Goal: Task Accomplishment & Management: Manage account settings

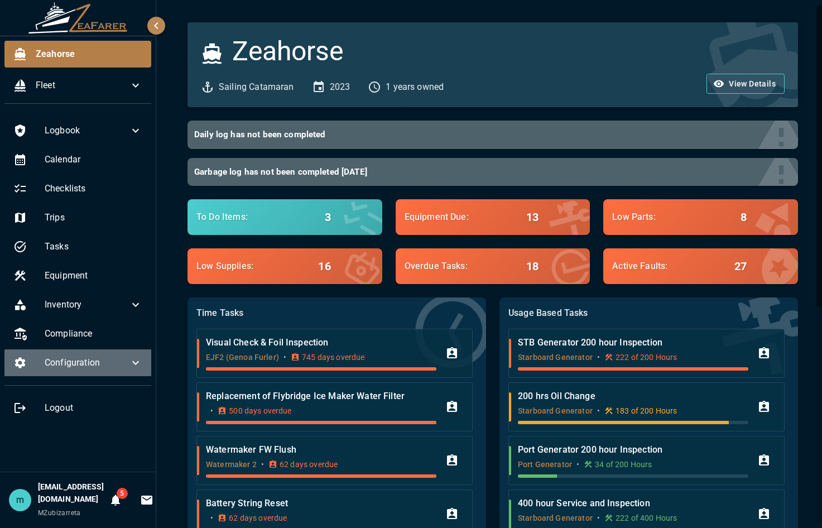
click at [128, 361] on span "Configuration" at bounding box center [87, 362] width 84 height 13
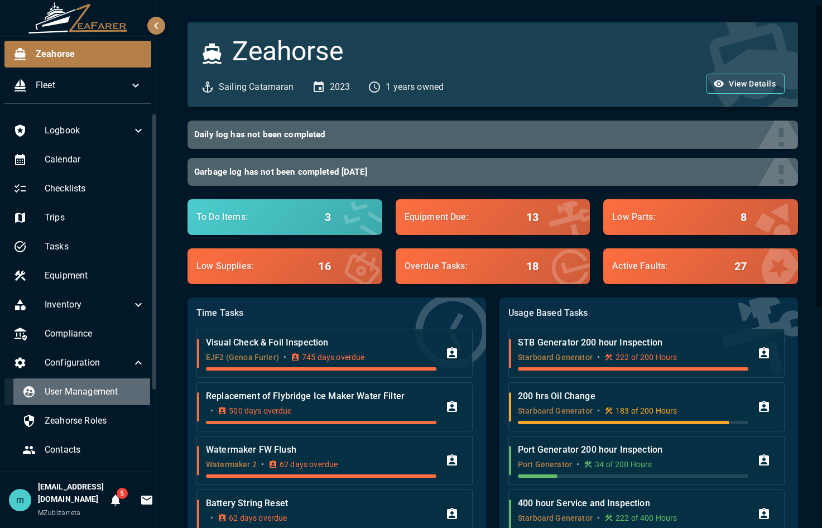
click at [107, 392] on span "User Management" at bounding box center [95, 391] width 100 height 13
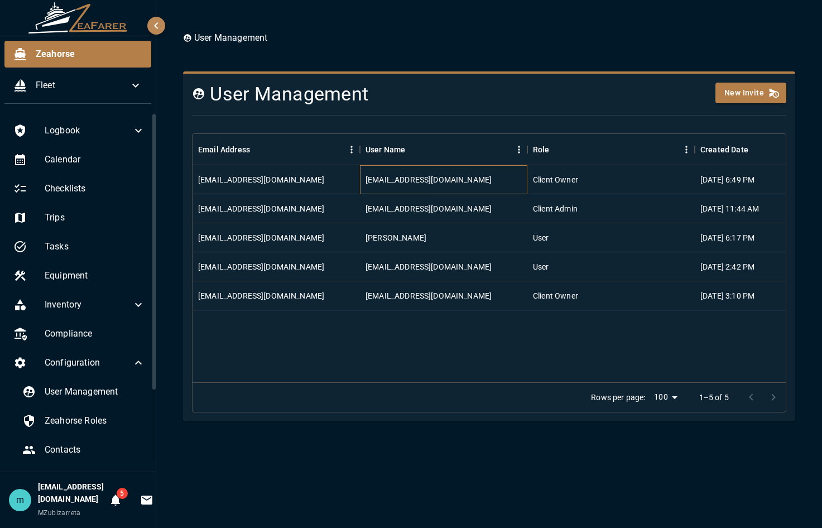
click at [417, 186] on div "migzubi@yahoo.com" at bounding box center [443, 179] width 167 height 29
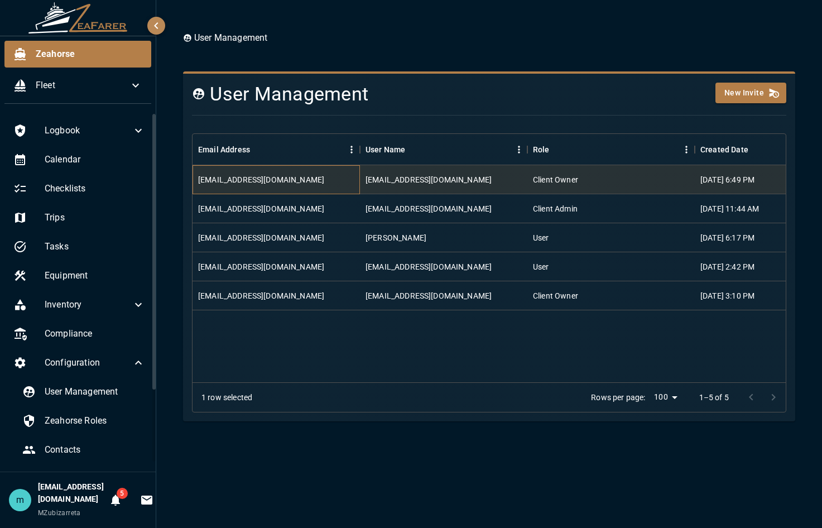
click at [266, 176] on div "migzubi@yahoo.com" at bounding box center [261, 179] width 126 height 11
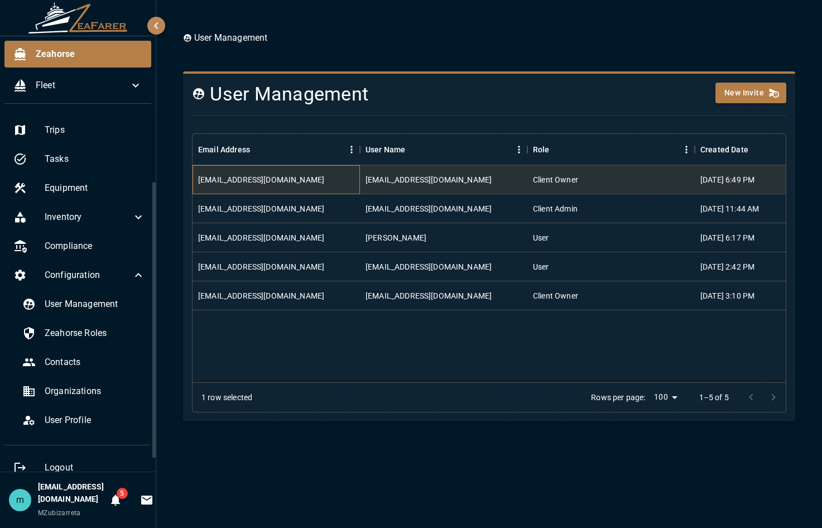
scroll to position [90, 0]
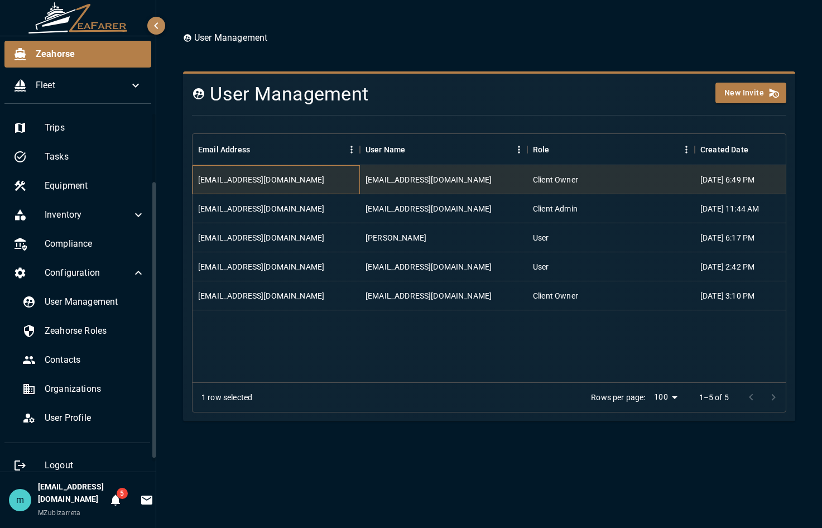
drag, startPoint x: 152, startPoint y: 368, endPoint x: 150, endPoint y: 436, distance: 68.1
click at [150, 436] on div "Logbook Calendar Checklists Trips Tasks Equipment Inventory Compliance Configur…" at bounding box center [78, 292] width 156 height 359
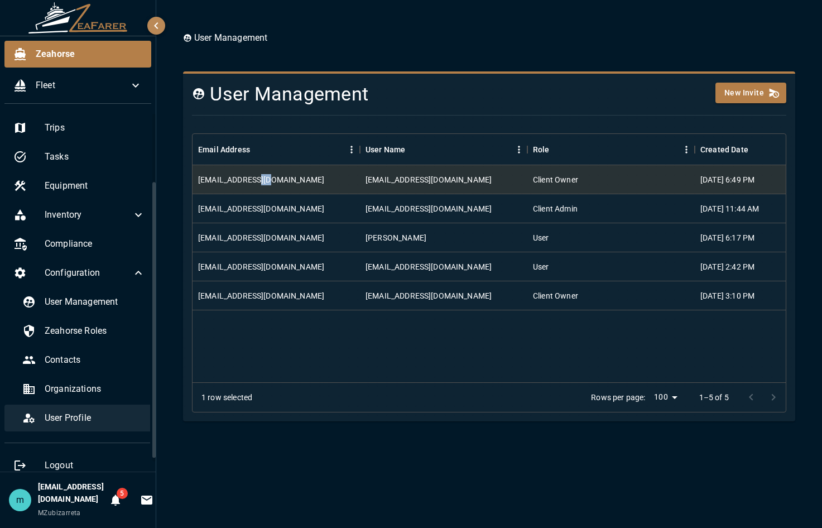
click at [88, 420] on span "User Profile" at bounding box center [95, 417] width 100 height 13
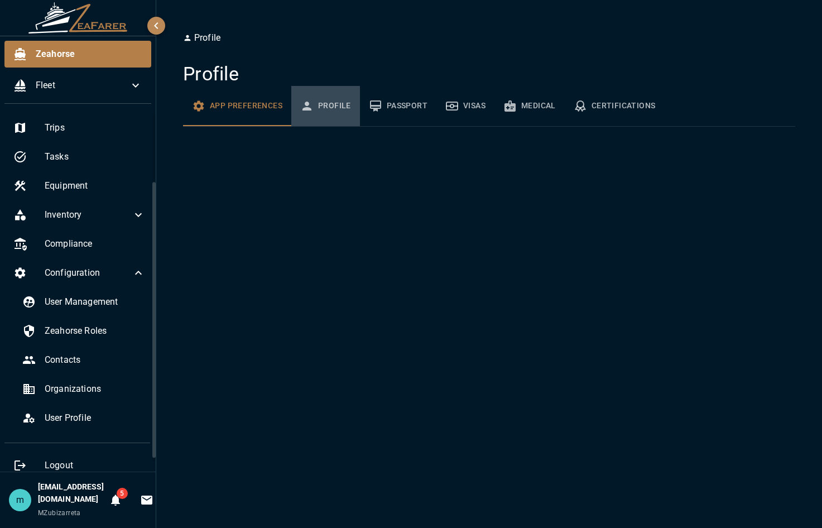
click at [329, 103] on button "Profile" at bounding box center [325, 106] width 69 height 40
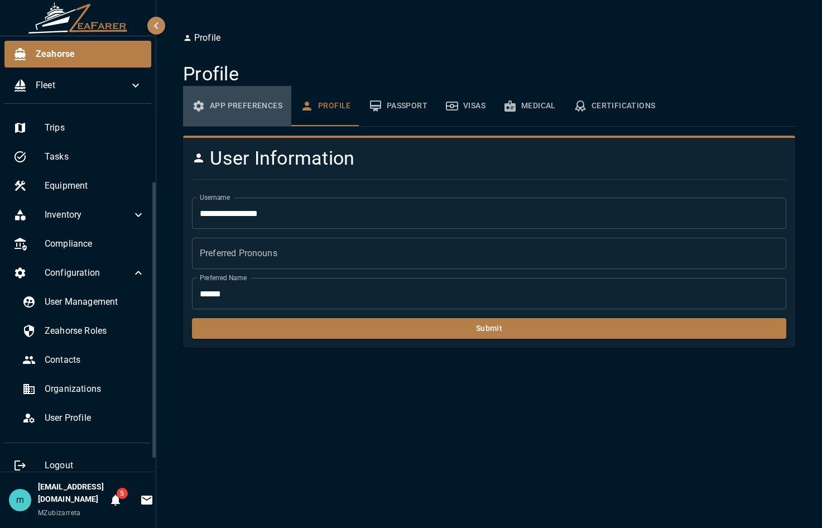
click at [268, 100] on button "App Preferences" at bounding box center [237, 106] width 108 height 40
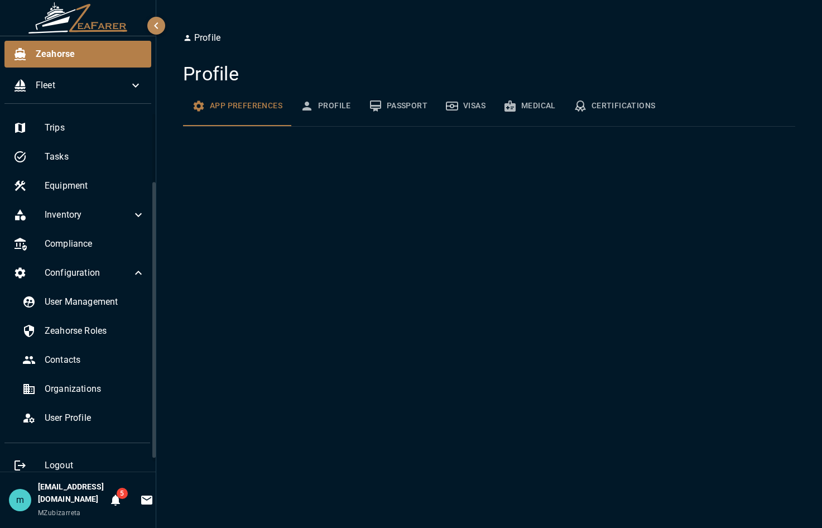
click at [253, 237] on div "Profile Profile App Preferences Profile Passport Visas Medical Certifications" at bounding box center [489, 264] width 666 height 528
click at [341, 100] on button "Profile" at bounding box center [325, 106] width 69 height 40
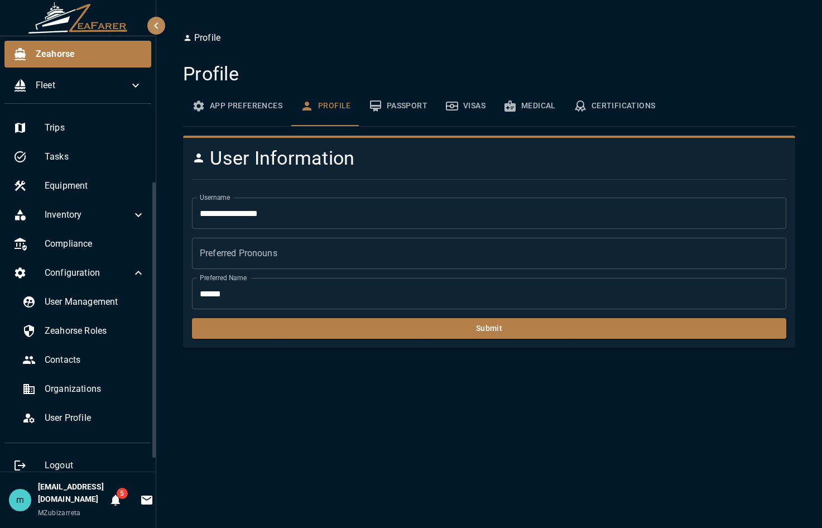
click at [410, 101] on button "Passport" at bounding box center [398, 106] width 76 height 40
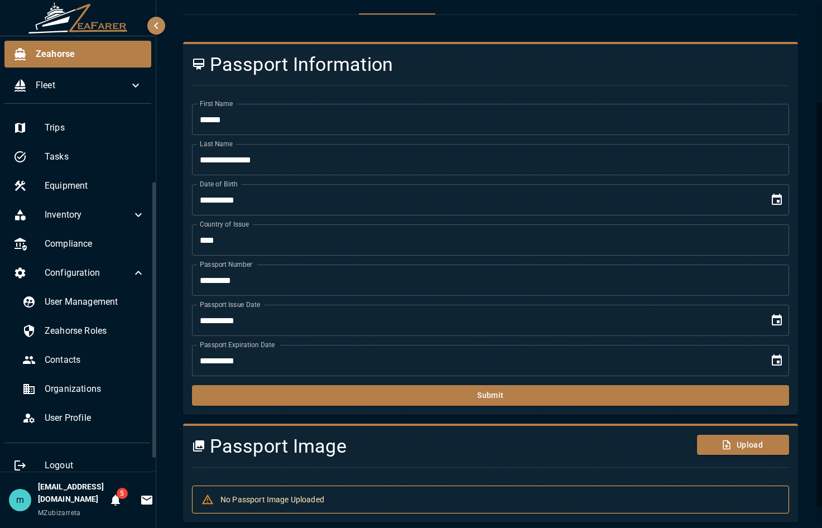
scroll to position [134, 0]
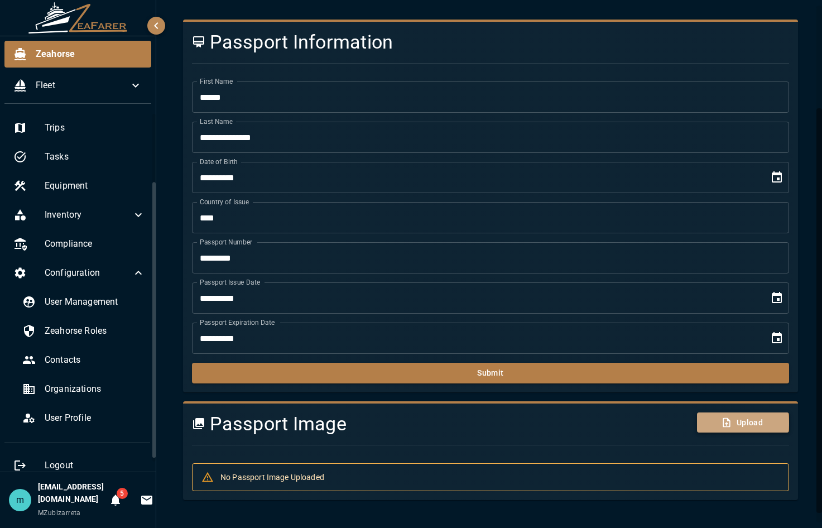
click at [726, 423] on button "Upload" at bounding box center [743, 422] width 92 height 21
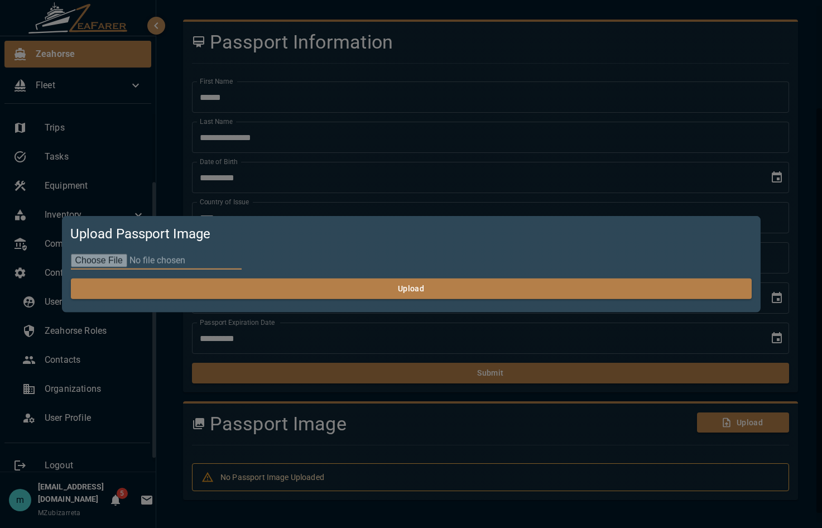
click at [104, 258] on input "file" at bounding box center [155, 261] width 171 height 18
type input "**********"
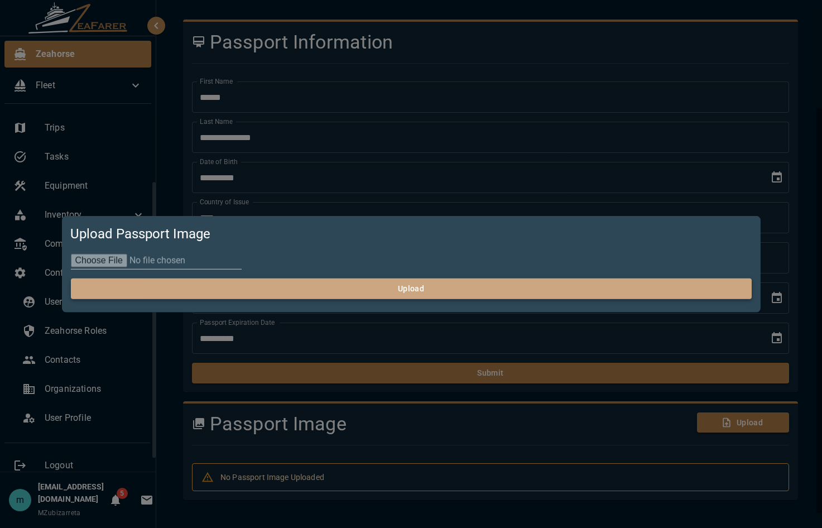
click at [434, 286] on button "Upload" at bounding box center [410, 288] width 681 height 21
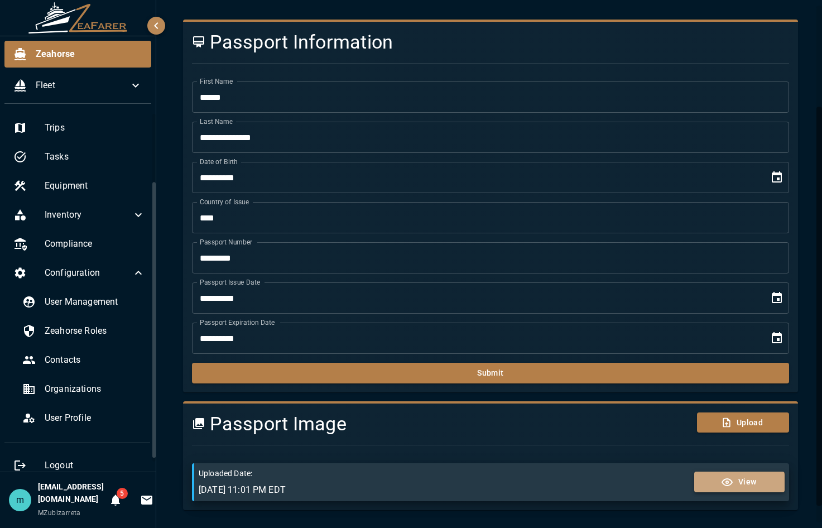
click at [724, 486] on icon "button" at bounding box center [726, 481] width 13 height 13
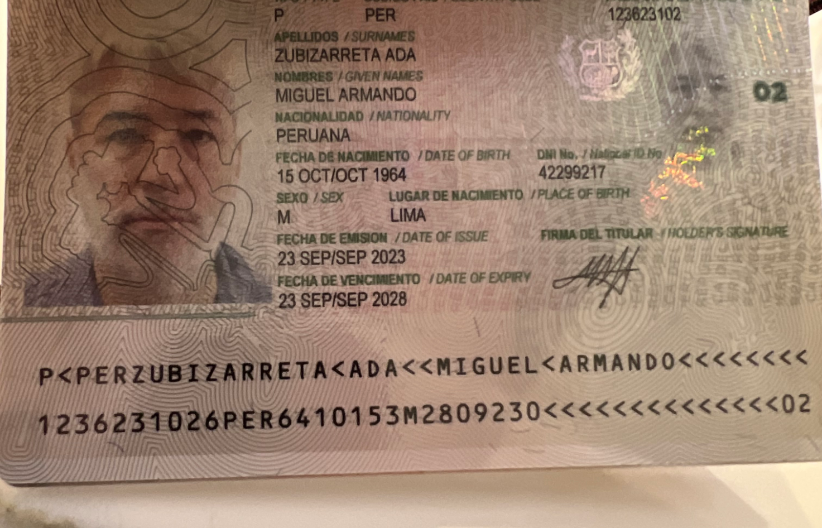
scroll to position [0, 0]
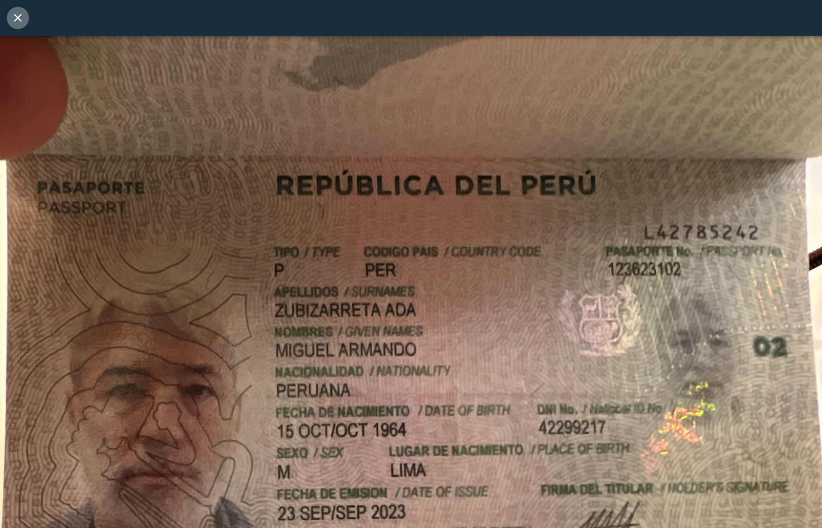
click at [20, 17] on icon "close" at bounding box center [18, 18] width 8 height 8
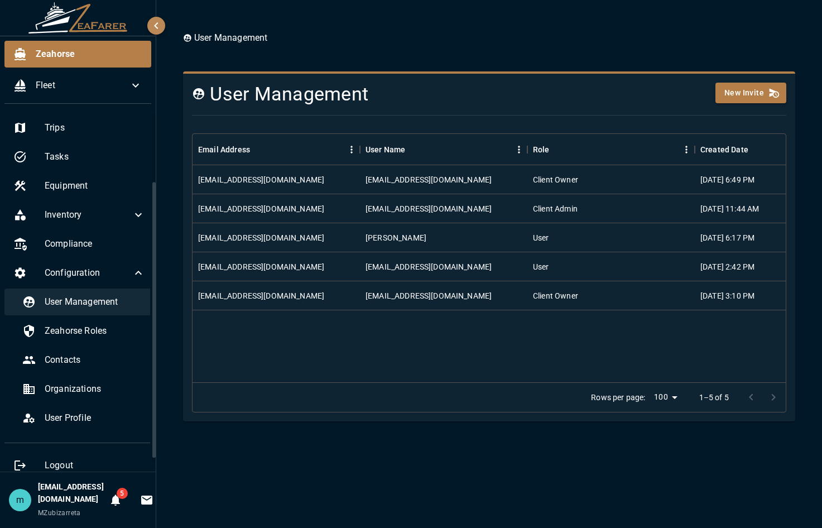
click at [76, 302] on span "User Management" at bounding box center [95, 301] width 100 height 13
click at [351, 177] on div "migzubi@yahoo.com" at bounding box center [275, 179] width 167 height 29
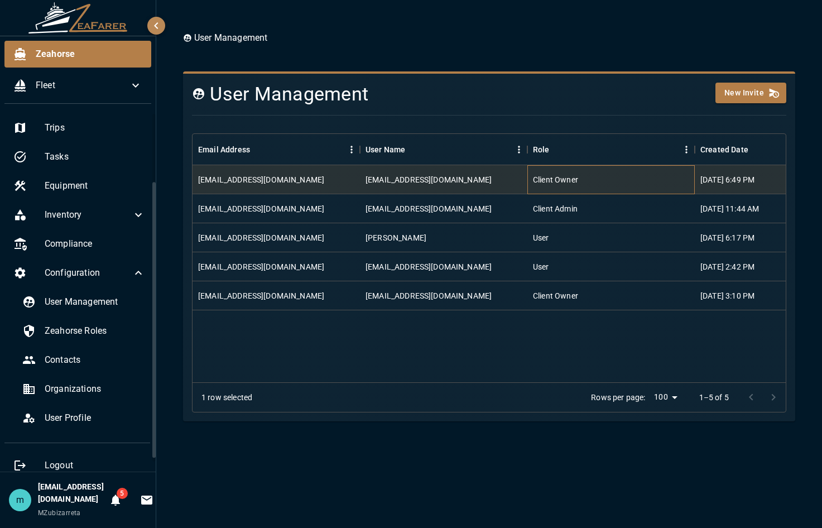
click at [558, 183] on div "Client Owner" at bounding box center [555, 179] width 45 height 11
click at [561, 180] on div "Client Owner" at bounding box center [555, 179] width 45 height 11
drag, startPoint x: 561, startPoint y: 180, endPoint x: 589, endPoint y: 179, distance: 28.5
click at [589, 179] on div "Client Owner" at bounding box center [610, 179] width 167 height 29
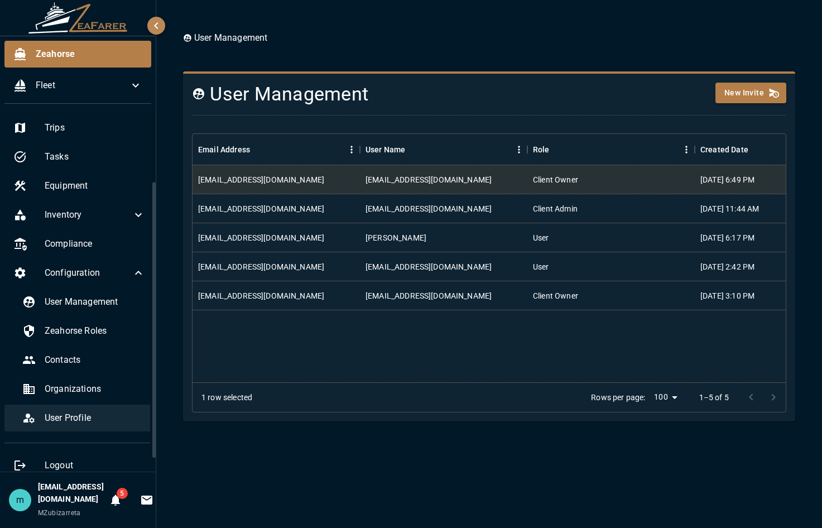
click at [83, 418] on span "User Profile" at bounding box center [95, 417] width 100 height 13
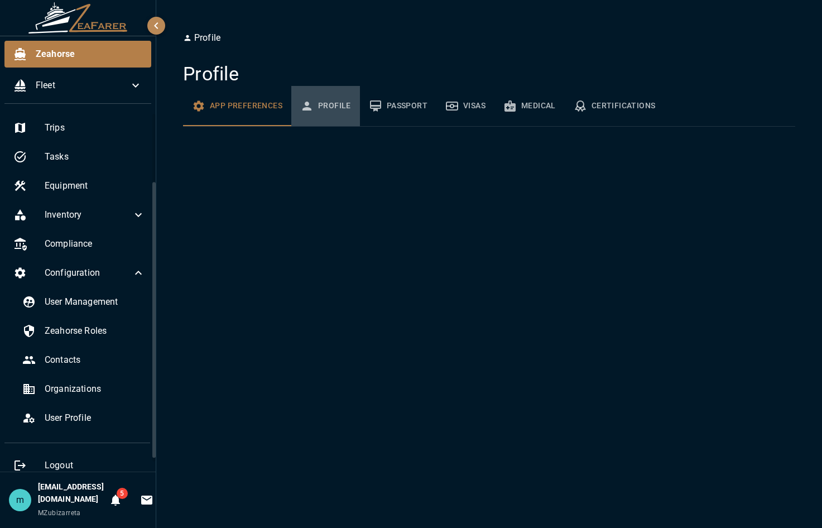
click at [325, 105] on button "Profile" at bounding box center [325, 106] width 69 height 40
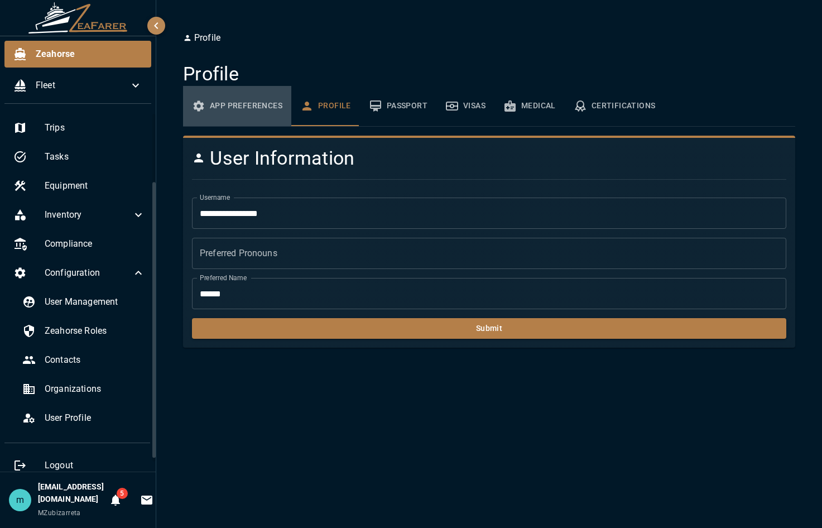
click at [229, 100] on button "App Preferences" at bounding box center [237, 106] width 108 height 40
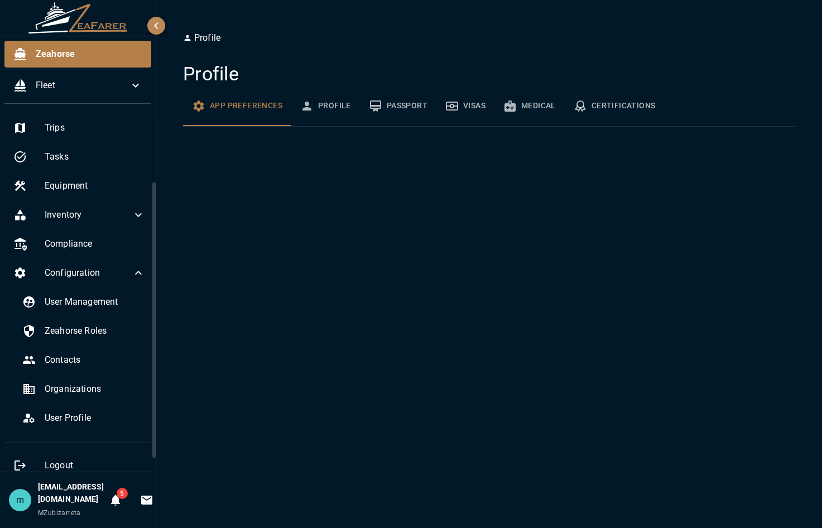
click at [153, 275] on div at bounding box center [153, 320] width 3 height 276
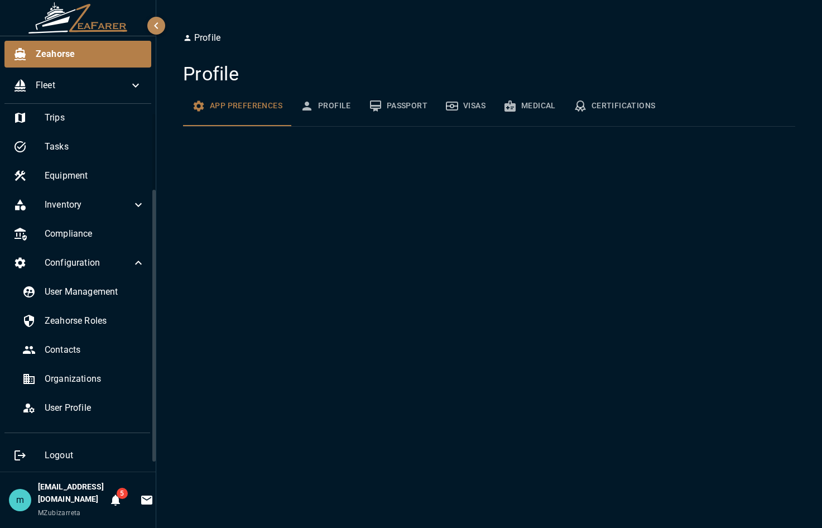
drag, startPoint x: 153, startPoint y: 275, endPoint x: 158, endPoint y: 334, distance: 59.4
click at [158, 334] on div "Zeahorse Fleet Logbook Calendar Checklists Trips Tasks Equipment Inventory Comp…" at bounding box center [411, 264] width 822 height 528
click at [70, 372] on span "Organizations" at bounding box center [95, 378] width 100 height 13
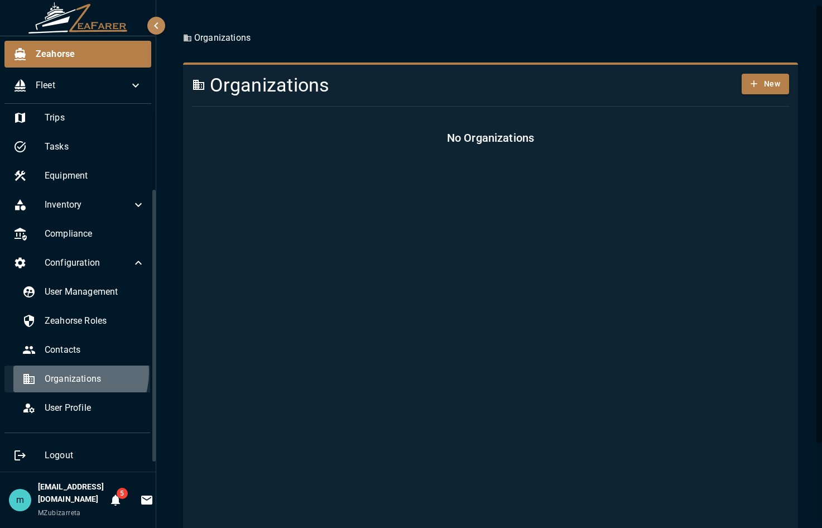
click at [71, 373] on span "Organizations" at bounding box center [95, 378] width 100 height 13
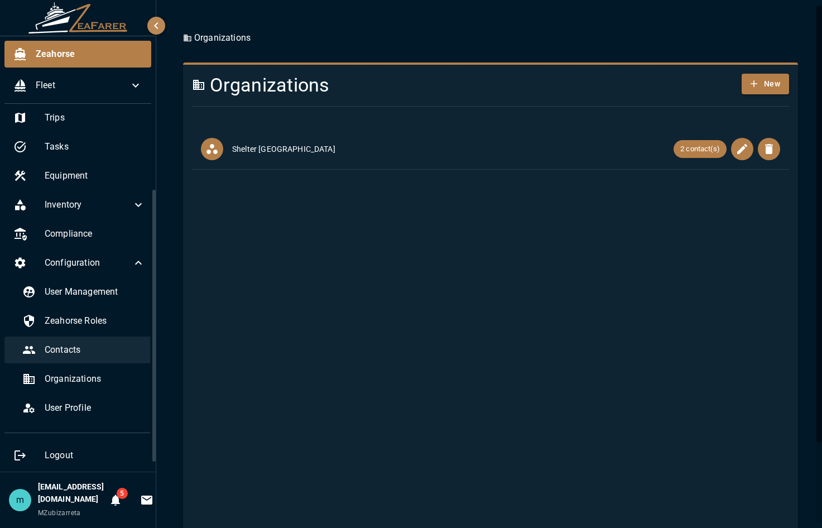
click at [72, 349] on span "Contacts" at bounding box center [95, 349] width 100 height 13
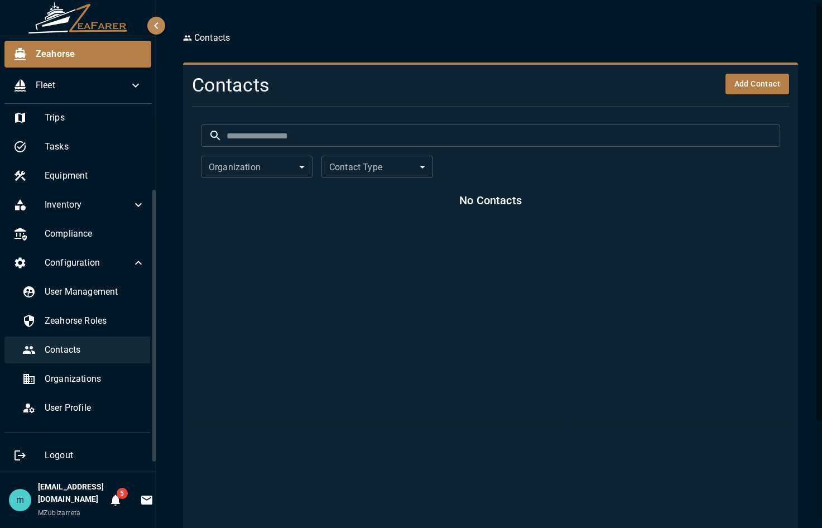
click at [72, 349] on span "Contacts" at bounding box center [95, 349] width 100 height 13
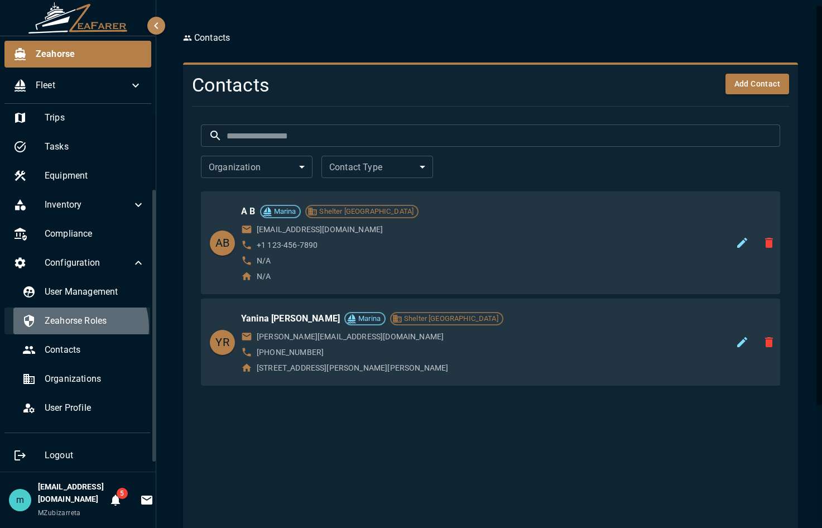
click at [79, 327] on span "Zeahorse Roles" at bounding box center [95, 320] width 100 height 13
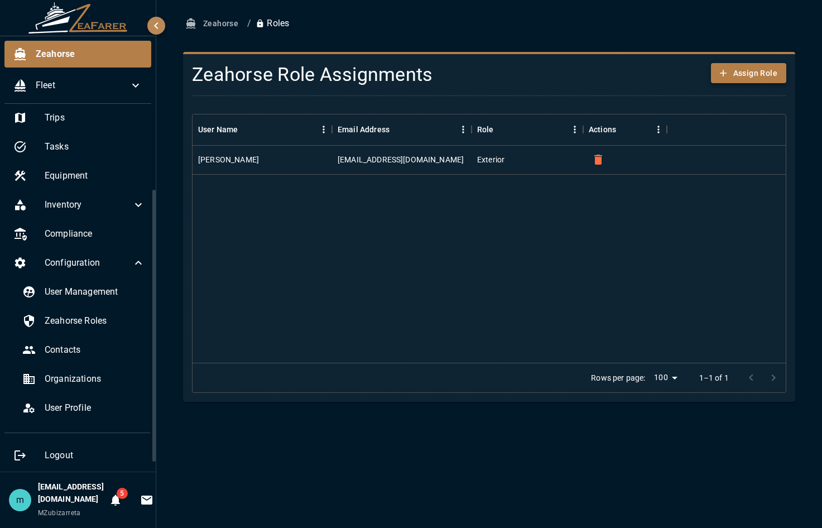
click at [737, 68] on button "Assign Role" at bounding box center [748, 73] width 75 height 21
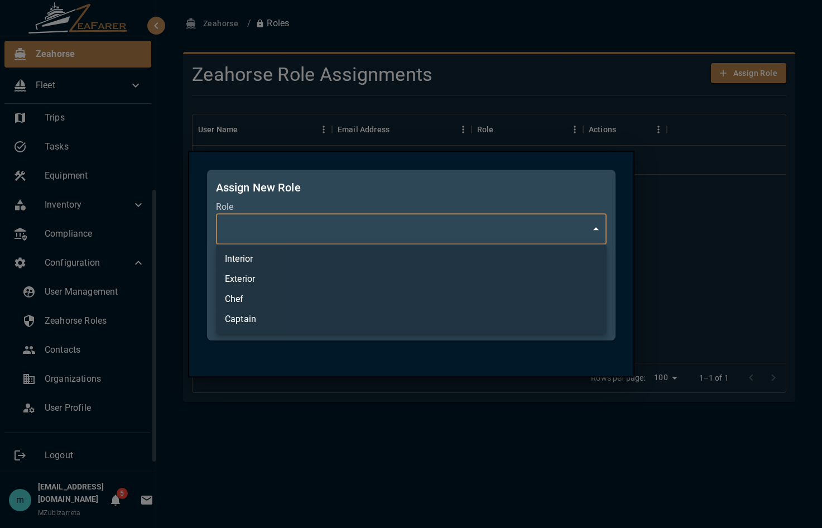
click at [594, 229] on body "Zeahorse Fleet Logbook Calendar Checklists Trips Tasks Equipment Inventory Comp…" at bounding box center [411, 264] width 822 height 528
click at [595, 192] on div at bounding box center [411, 264] width 822 height 528
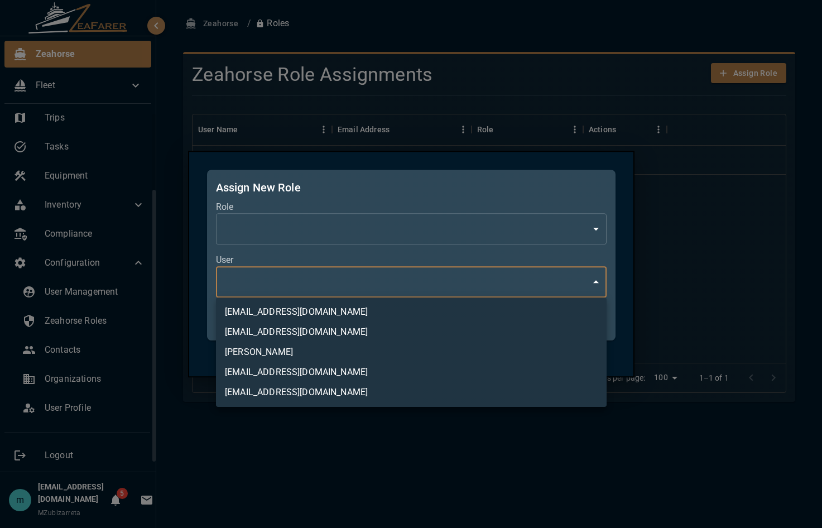
click at [593, 280] on body "Zeahorse Fleet Logbook Calendar Checklists Trips Tasks Equipment Inventory Comp…" at bounding box center [411, 264] width 822 height 528
click at [608, 178] on div at bounding box center [411, 264] width 822 height 528
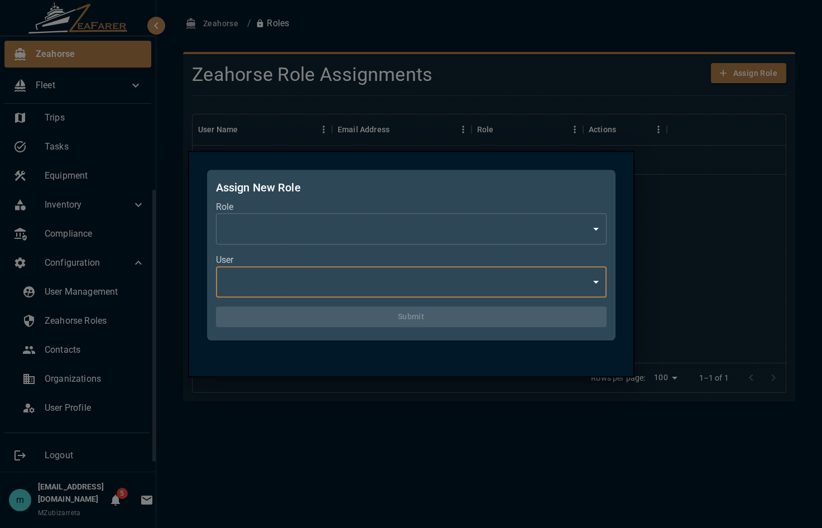
click at [628, 190] on div "Assign New Role Role ​ * ​ User ​ ​ Submit" at bounding box center [411, 264] width 446 height 227
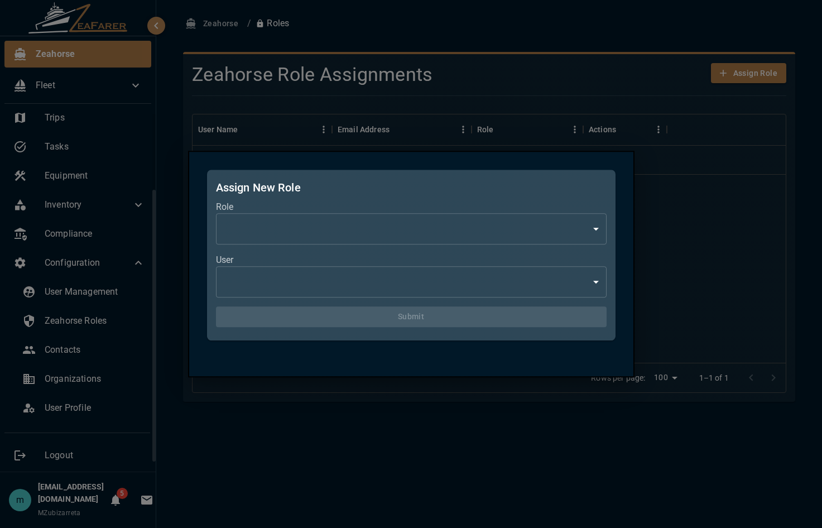
click at [239, 408] on div at bounding box center [411, 264] width 822 height 528
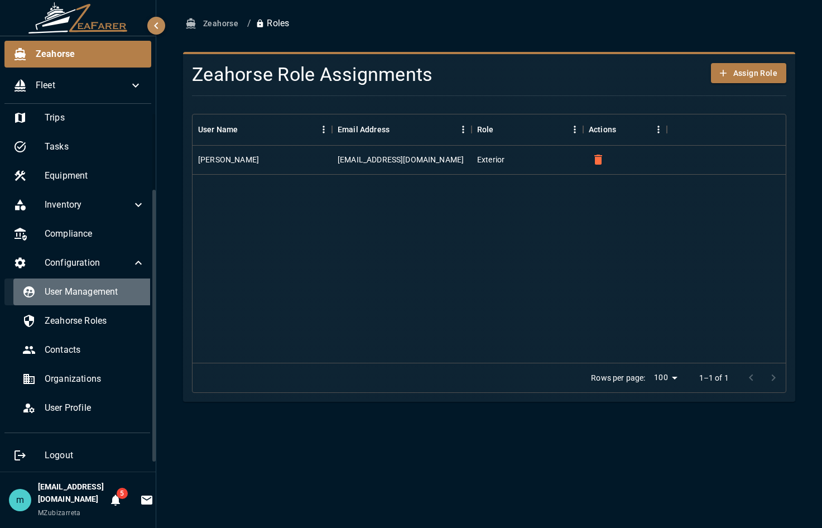
click at [85, 290] on span "User Management" at bounding box center [95, 291] width 100 height 13
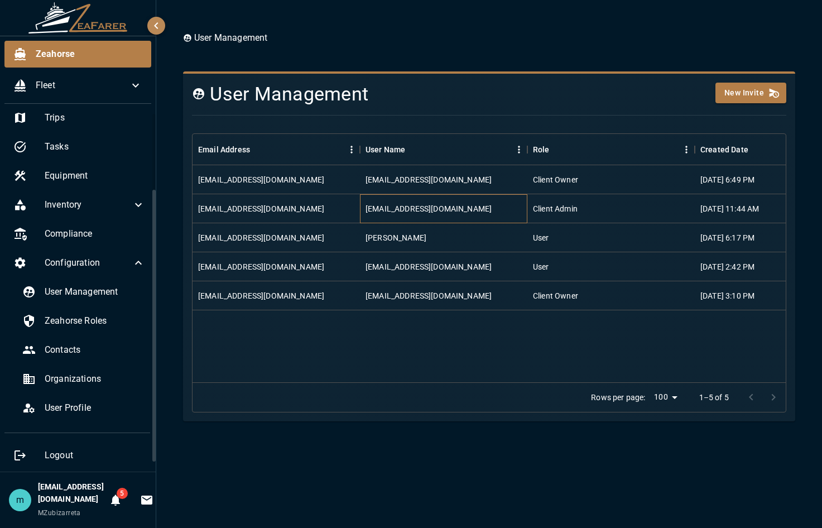
click at [525, 207] on div "jtouchton19@protonmail.com" at bounding box center [443, 208] width 167 height 29
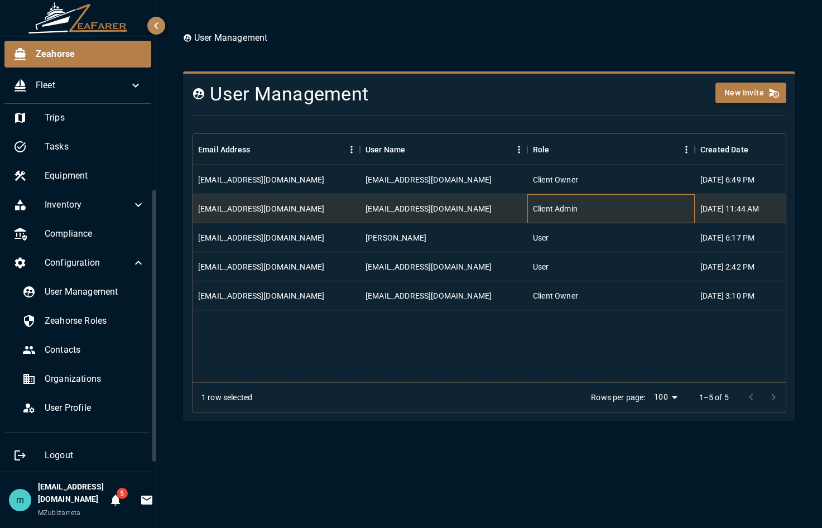
click at [570, 211] on div "Client Admin" at bounding box center [555, 208] width 45 height 11
click at [745, 94] on button "New Invite" at bounding box center [750, 93] width 71 height 21
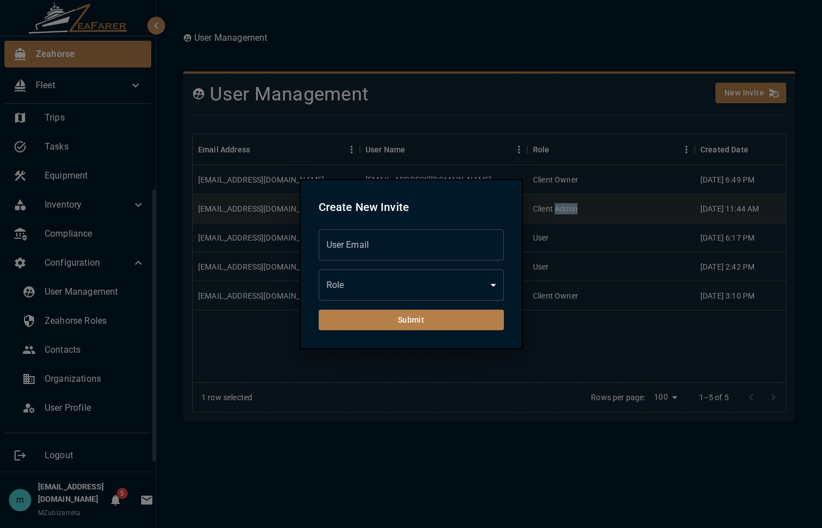
click at [494, 277] on body "Zeahorse Fleet Logbook Calendar Checklists Trips Tasks Equipment Inventory Comp…" at bounding box center [411, 264] width 822 height 528
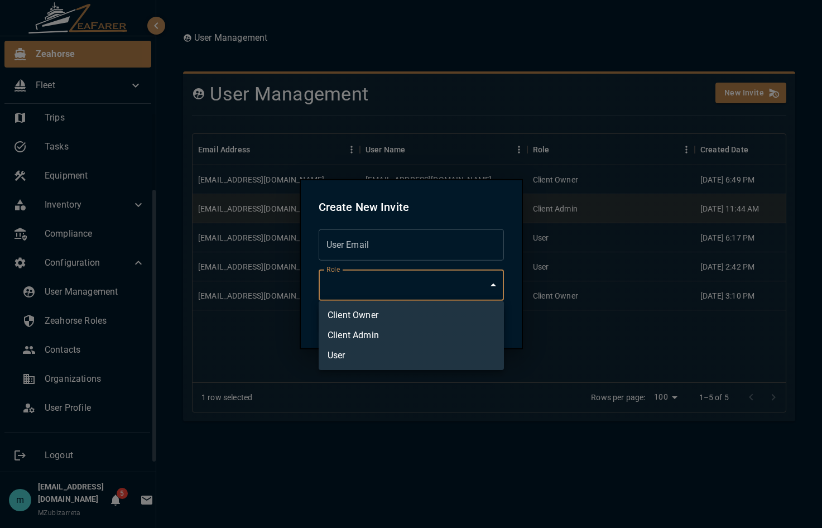
click at [443, 247] on div at bounding box center [411, 264] width 822 height 528
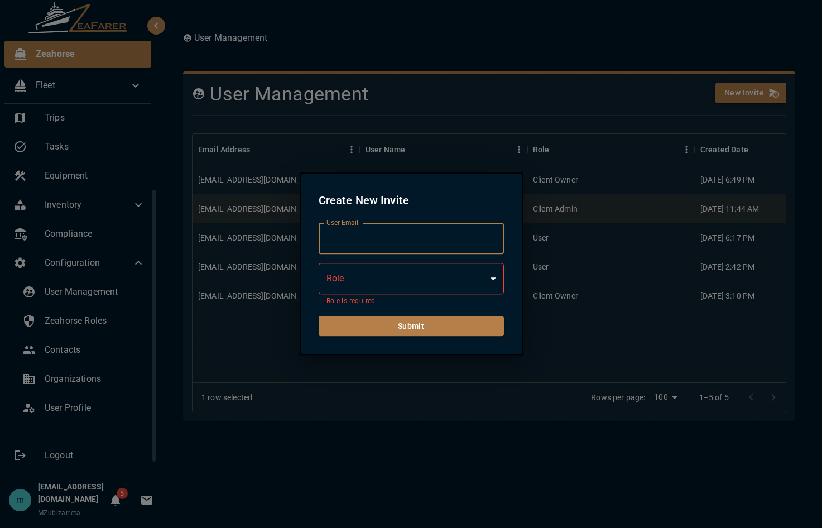
click at [416, 242] on input "User Email" at bounding box center [411, 238] width 185 height 31
type input "**********"
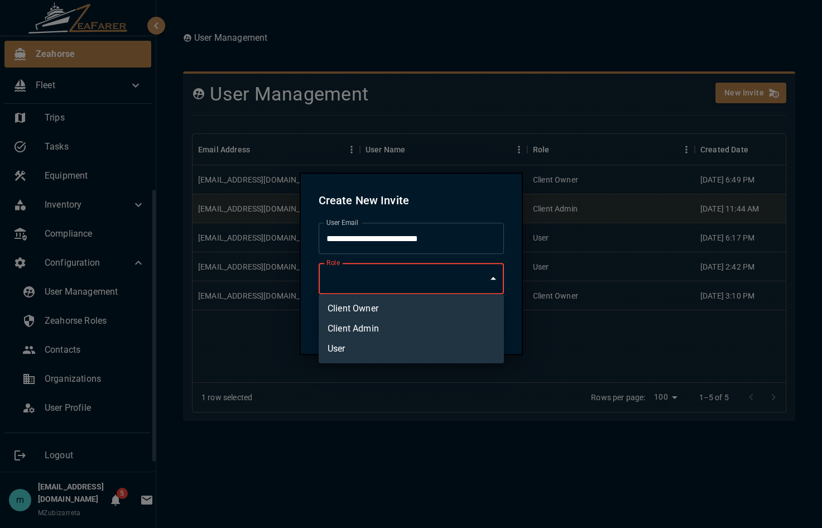
click at [495, 281] on body "Zeahorse Fleet Logbook Calendar Checklists Trips Tasks Equipment Inventory Comp…" at bounding box center [411, 264] width 822 height 528
click at [406, 329] on li "Client Admin" at bounding box center [411, 329] width 185 height 20
type input "**********"
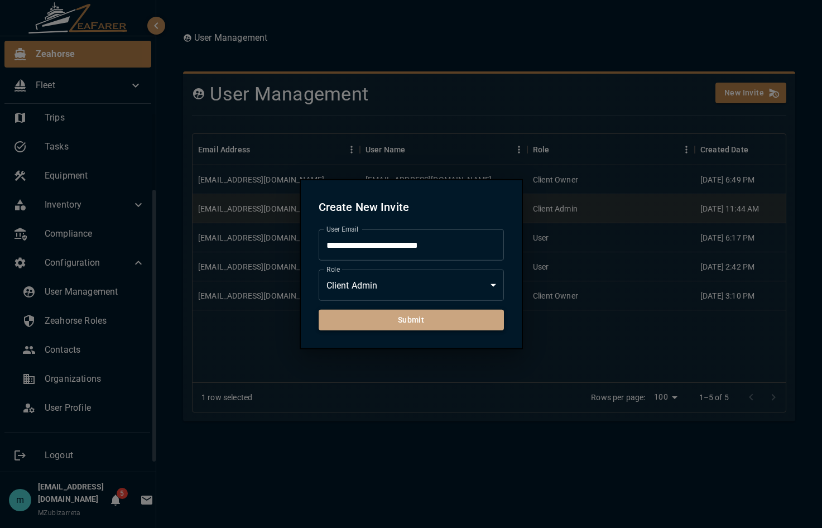
click at [393, 319] on button "Submit" at bounding box center [411, 320] width 185 height 21
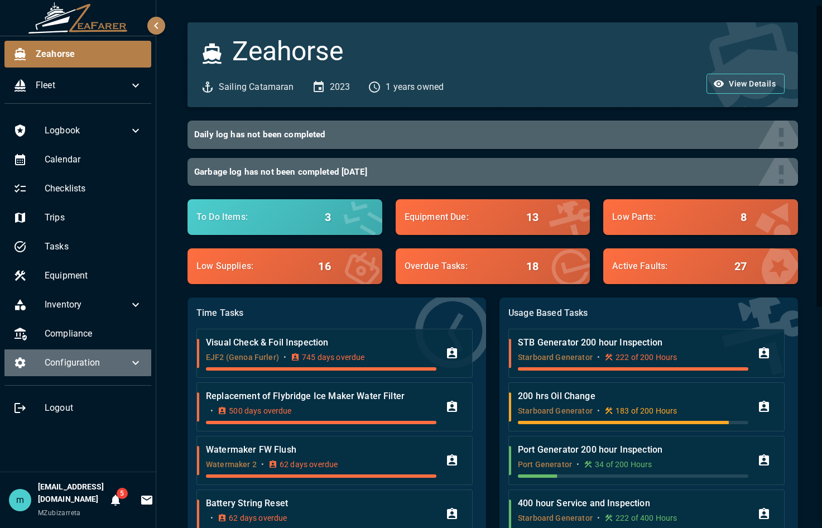
click at [117, 363] on span "Configuration" at bounding box center [87, 362] width 84 height 13
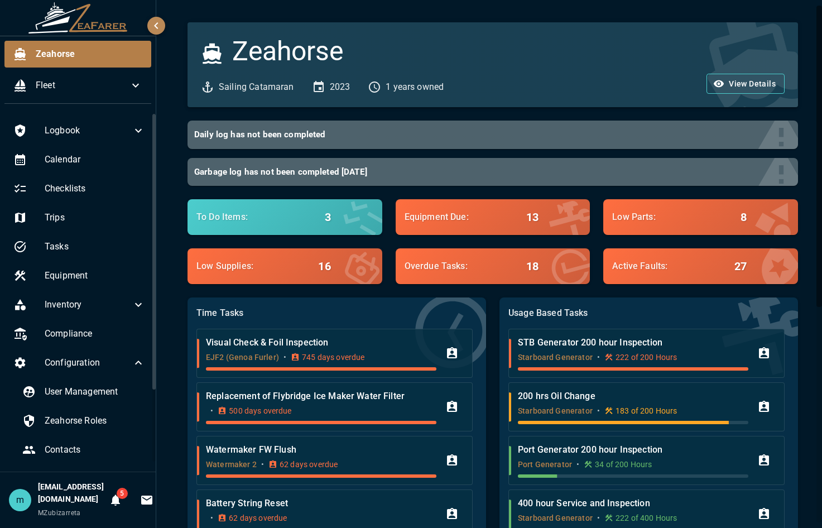
scroll to position [0, 11]
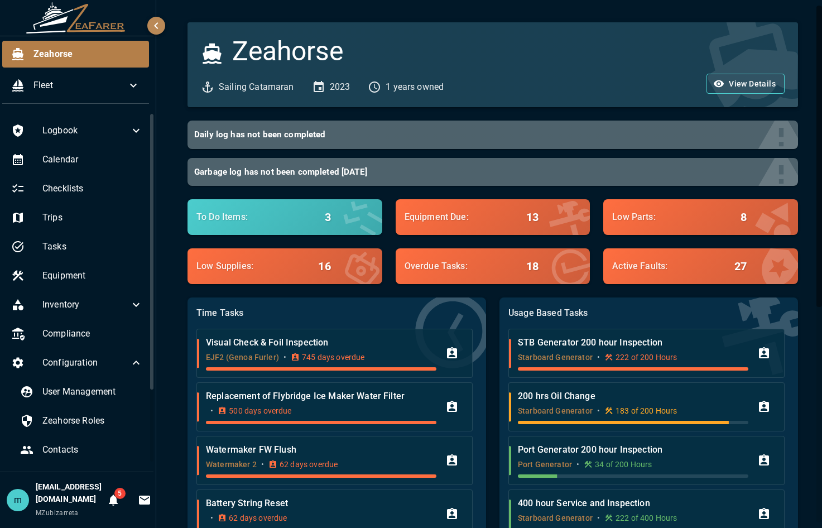
drag, startPoint x: 152, startPoint y: 329, endPoint x: 142, endPoint y: 321, distance: 12.7
click at [142, 321] on div "Logbook Calendar Checklists Trips Tasks Equipment Inventory Compliance Configur…" at bounding box center [76, 292] width 156 height 359
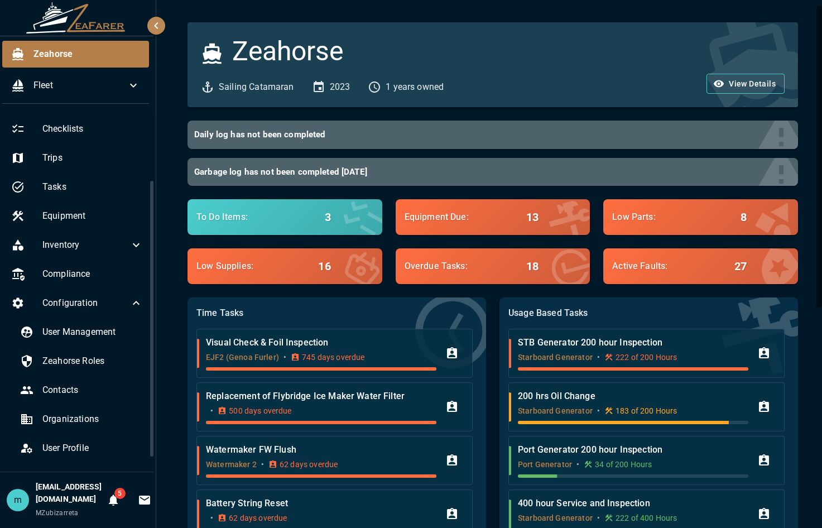
scroll to position [100, 0]
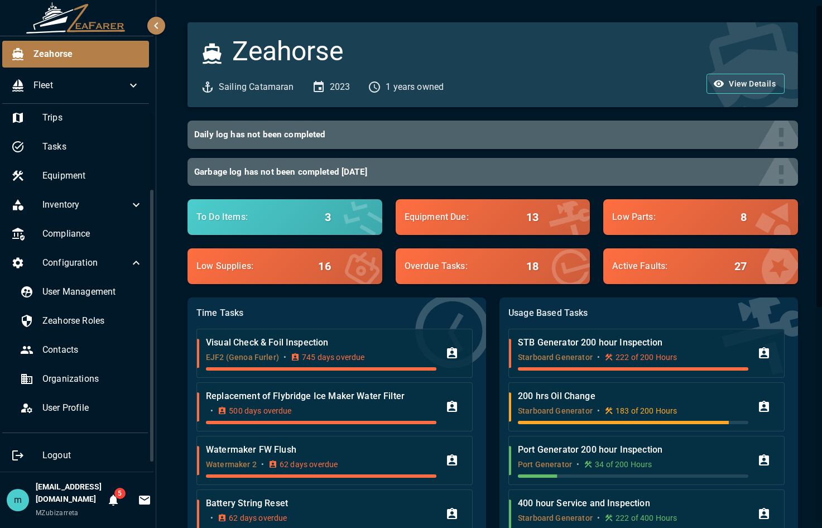
drag, startPoint x: 142, startPoint y: 321, endPoint x: 134, endPoint y: 437, distance: 116.8
click at [134, 437] on div "Logbook Calendar Checklists Trips Tasks Equipment Inventory Compliance Configur…" at bounding box center [76, 292] width 156 height 359
click at [68, 408] on span "User Profile" at bounding box center [92, 407] width 100 height 13
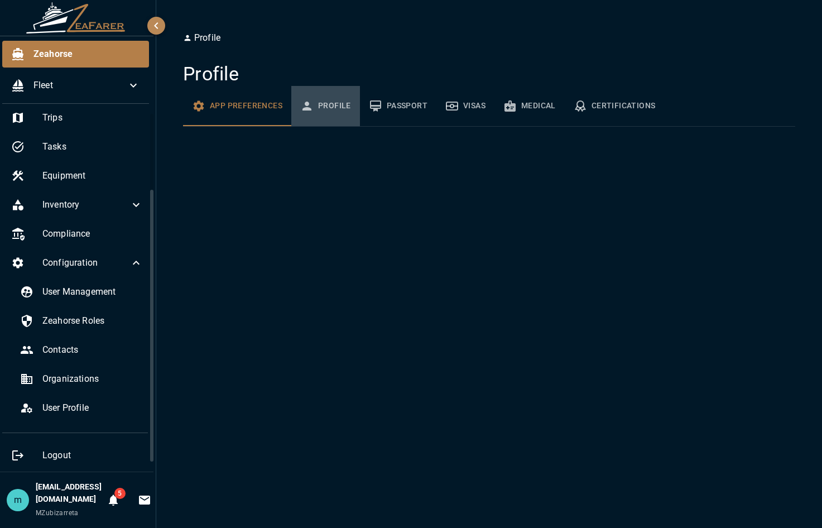
click at [324, 101] on button "Profile" at bounding box center [325, 106] width 69 height 40
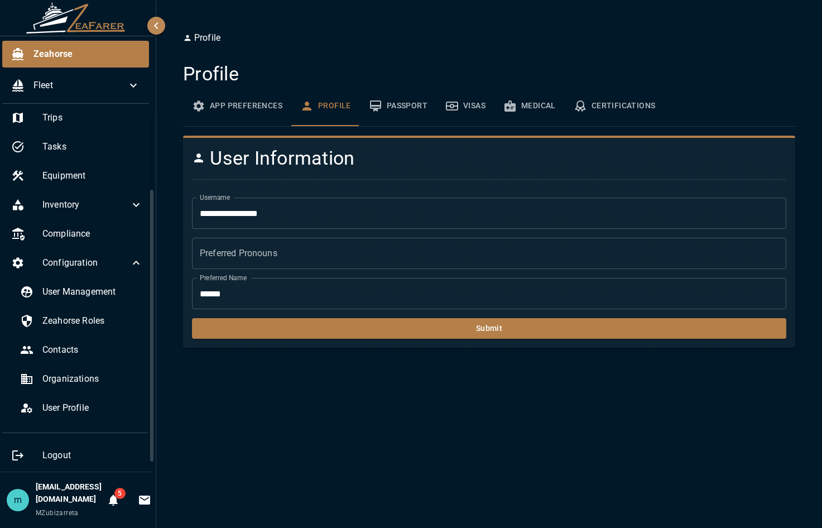
click at [158, 28] on icon "button" at bounding box center [156, 25] width 13 height 13
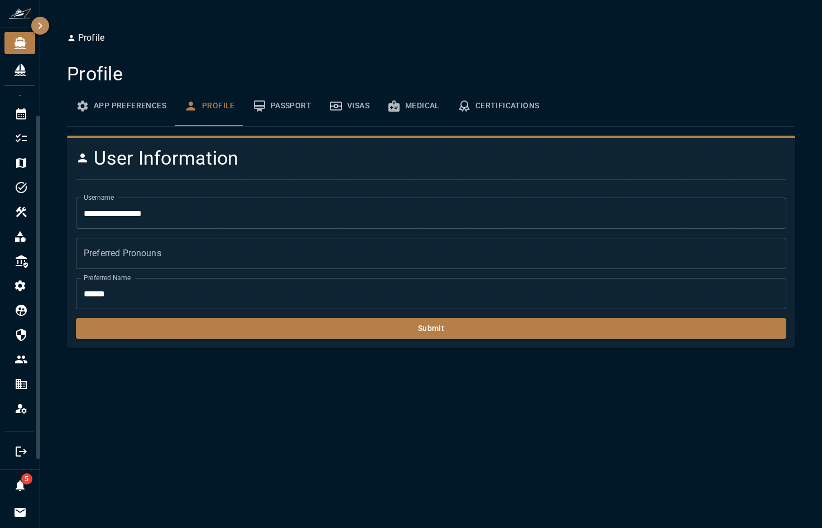
click at [39, 26] on icon "button" at bounding box center [39, 25] width 13 height 13
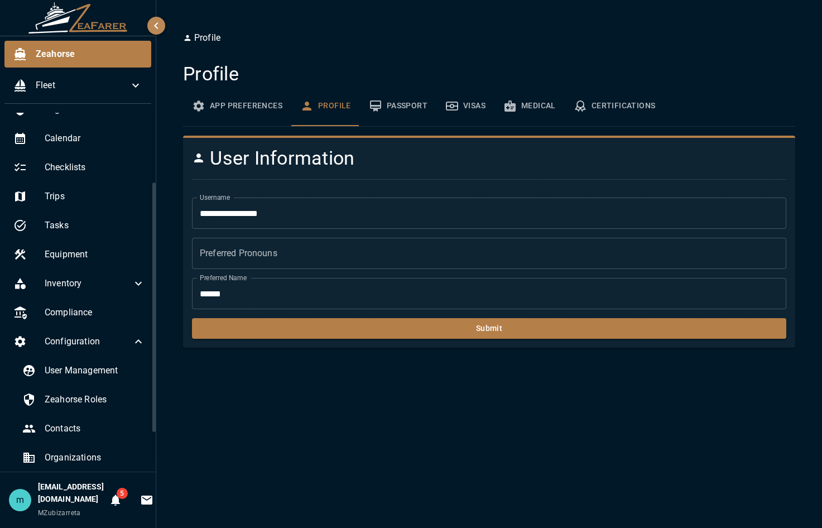
scroll to position [100, 0]
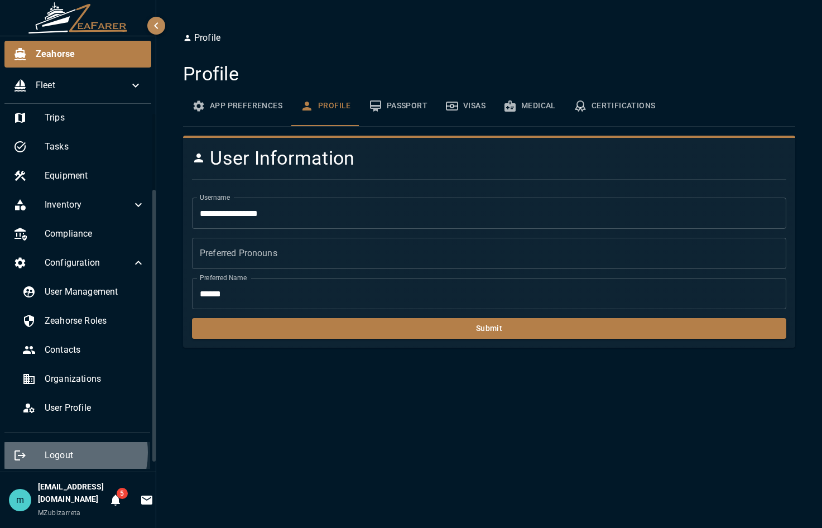
click at [60, 453] on span "Logout" at bounding box center [95, 455] width 100 height 13
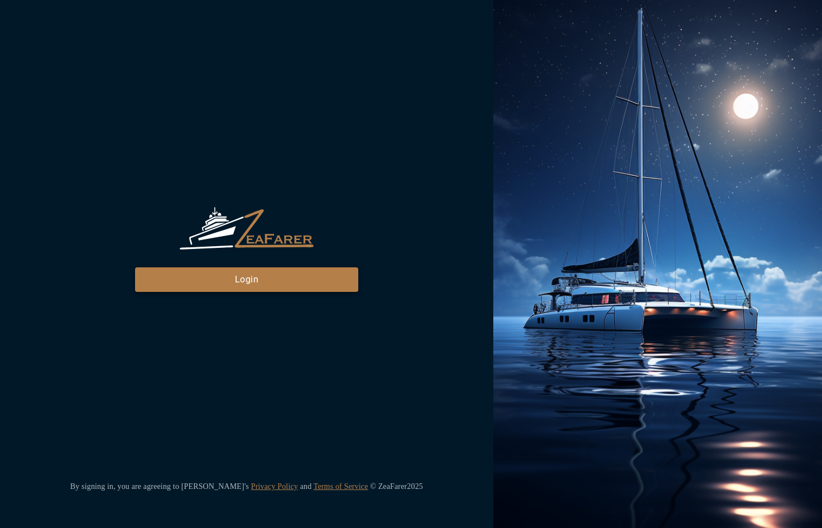
click at [284, 276] on button "Login" at bounding box center [246, 279] width 223 height 25
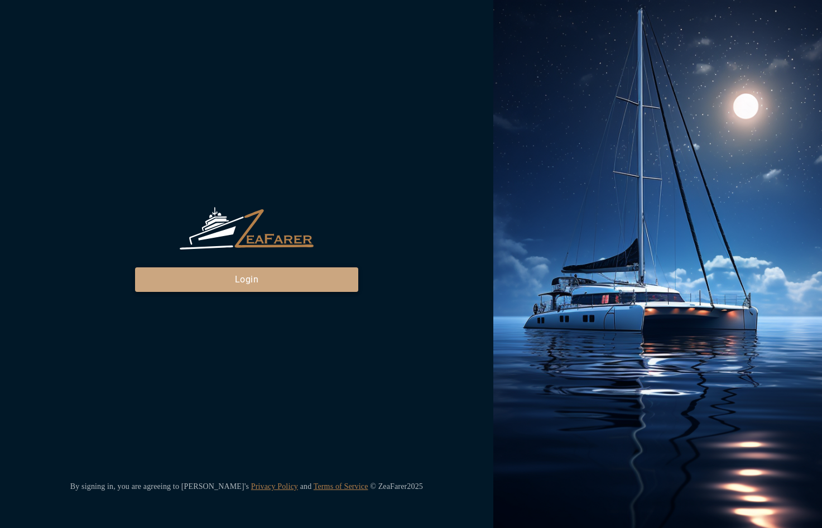
click at [249, 279] on button "Login" at bounding box center [246, 279] width 223 height 25
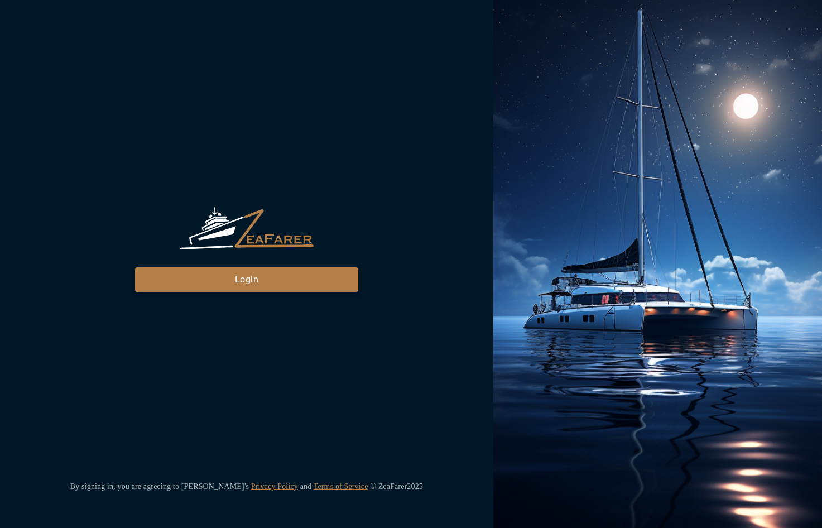
click at [286, 284] on button "Login" at bounding box center [246, 279] width 223 height 25
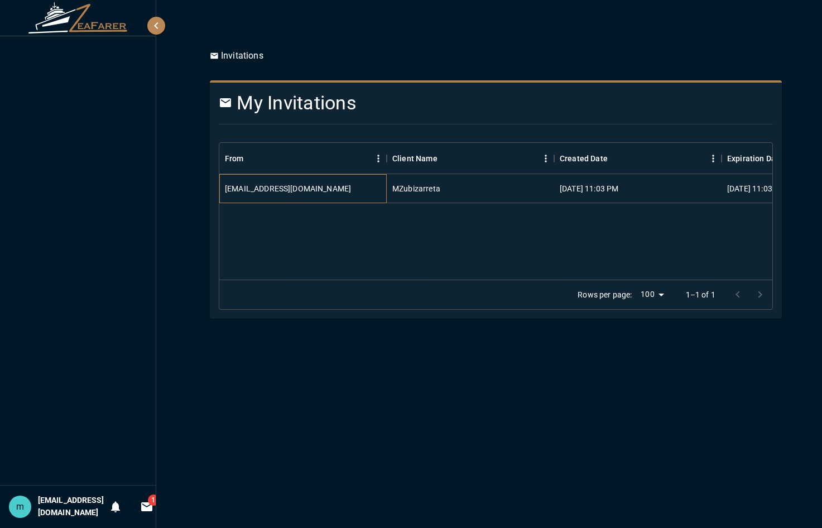
click at [318, 195] on div "migzubi@yahoo.com" at bounding box center [302, 188] width 167 height 29
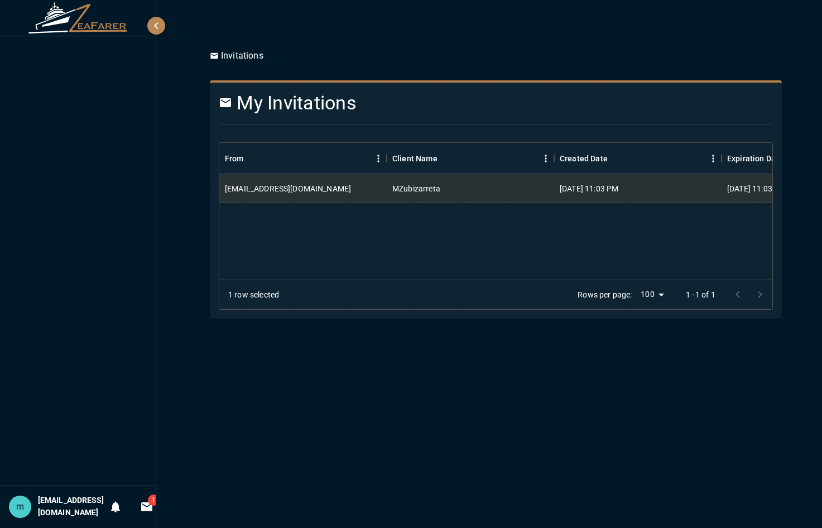
click at [88, 497] on h6 "[EMAIL_ADDRESS][DOMAIN_NAME]" at bounding box center [71, 506] width 66 height 25
click at [237, 60] on p "Invitations" at bounding box center [237, 55] width 54 height 13
click at [162, 23] on icon "button" at bounding box center [156, 25] width 13 height 13
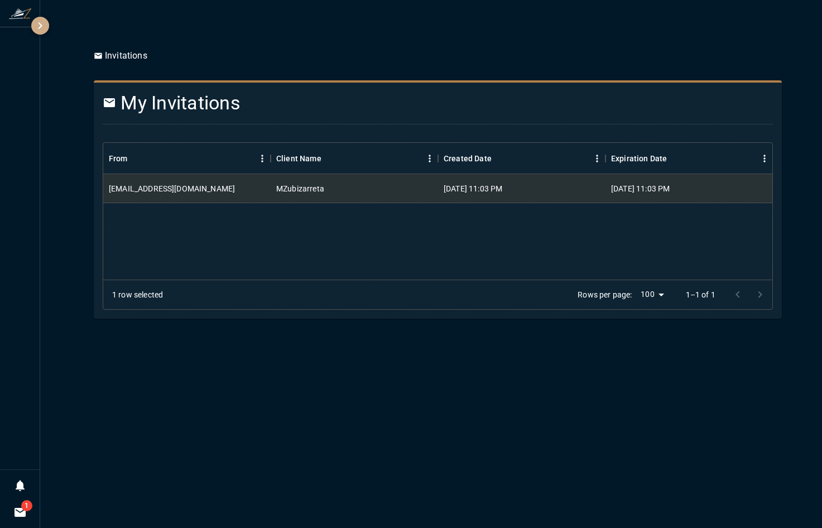
click at [40, 26] on icon "button" at bounding box center [39, 25] width 13 height 13
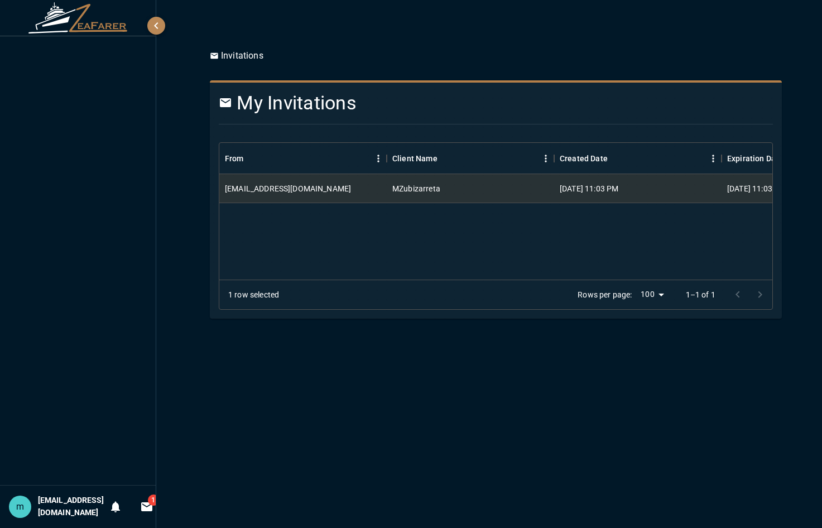
click at [266, 105] on h4 "My Invitations" at bounding box center [449, 103] width 460 height 23
click at [314, 184] on div "migzubi@yahoo.com" at bounding box center [302, 188] width 167 height 29
drag, startPoint x: 98, startPoint y: 496, endPoint x: 150, endPoint y: 37, distance: 461.5
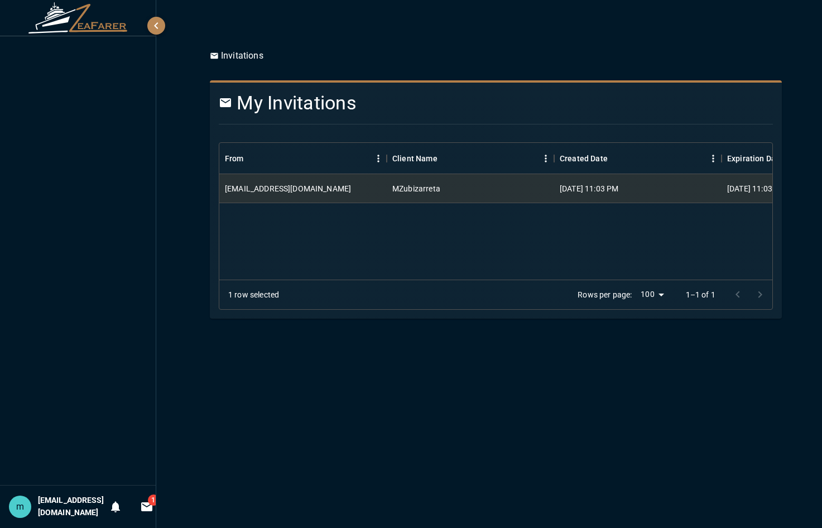
click at [150, 37] on div at bounding box center [78, 260] width 156 height 449
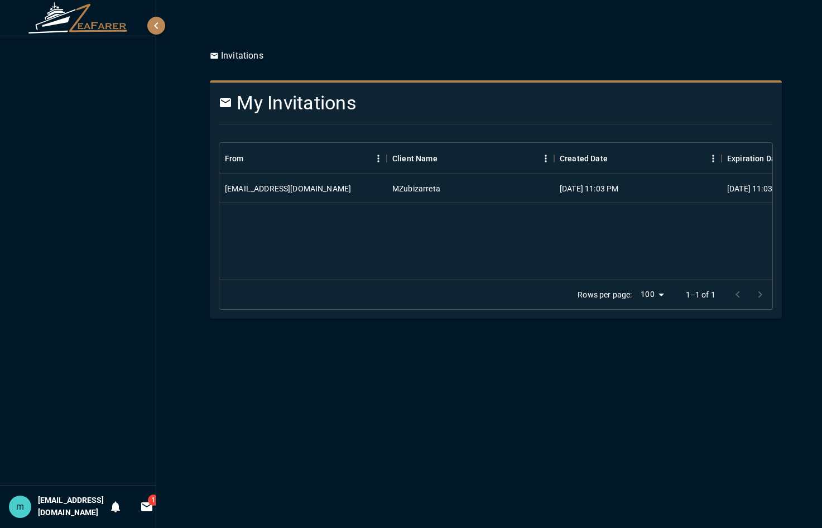
click at [112, 29] on img at bounding box center [78, 17] width 100 height 31
click at [146, 500] on icon "Invitations" at bounding box center [143, 506] width 13 height 13
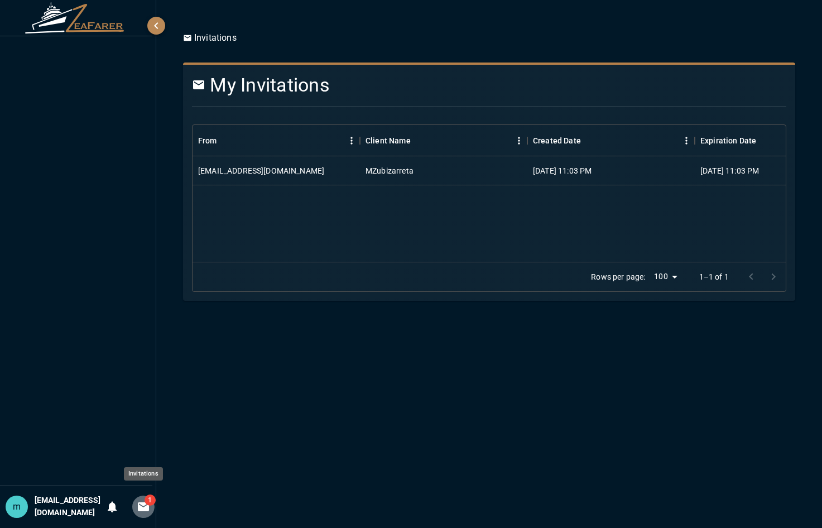
click at [146, 500] on icon "Invitations" at bounding box center [143, 506] width 13 height 13
click at [114, 502] on icon "Notifications" at bounding box center [112, 507] width 9 height 11
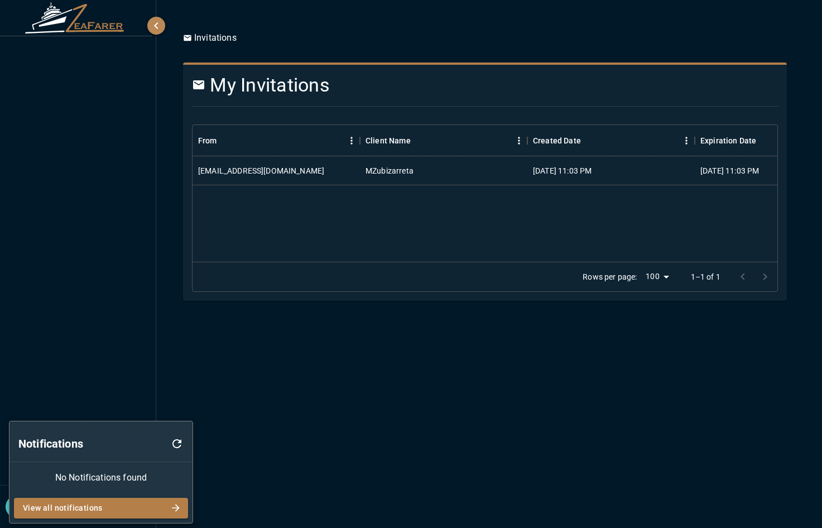
click at [114, 368] on div at bounding box center [411, 264] width 822 height 528
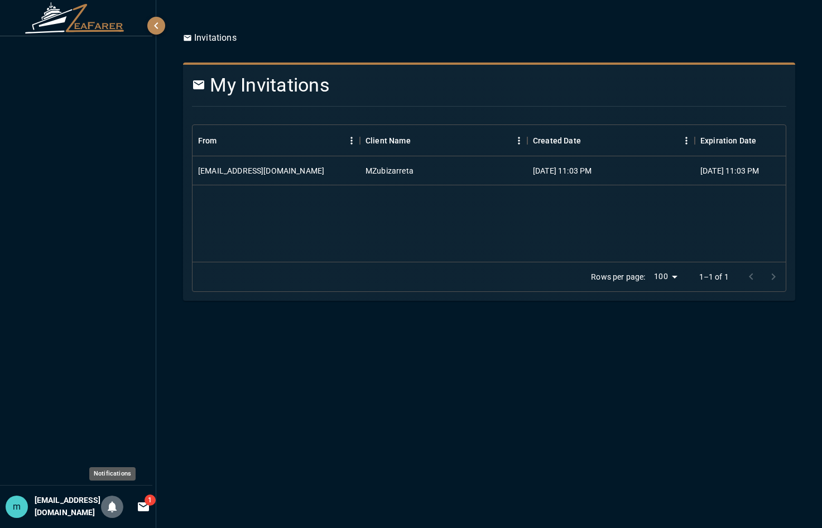
click at [107, 500] on icon "Notifications" at bounding box center [111, 506] width 13 height 13
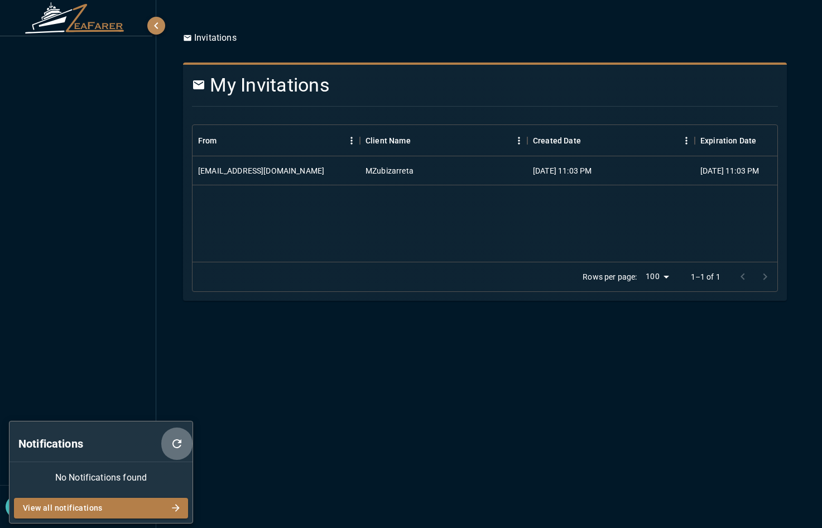
click at [185, 445] on button "button" at bounding box center [176, 444] width 31 height 36
click at [176, 506] on icon "button" at bounding box center [175, 507] width 11 height 11
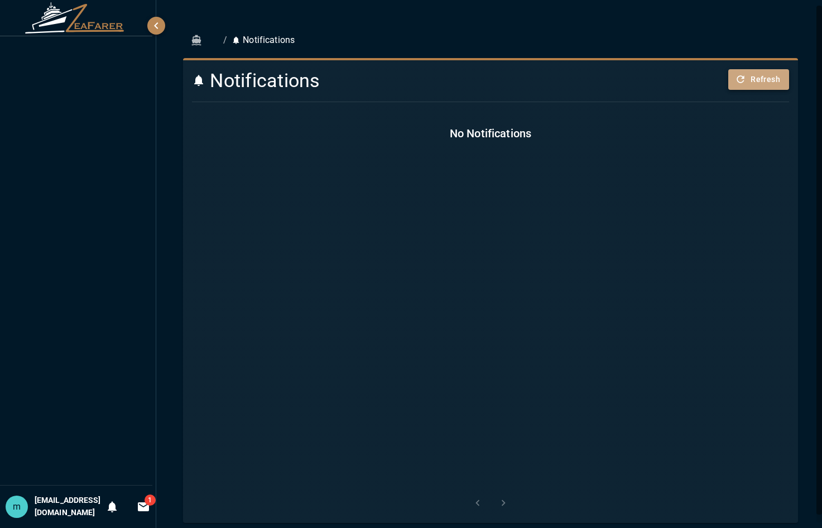
click at [755, 80] on button "Refresh" at bounding box center [758, 79] width 61 height 21
click at [203, 40] on span "button" at bounding box center [197, 40] width 13 height 11
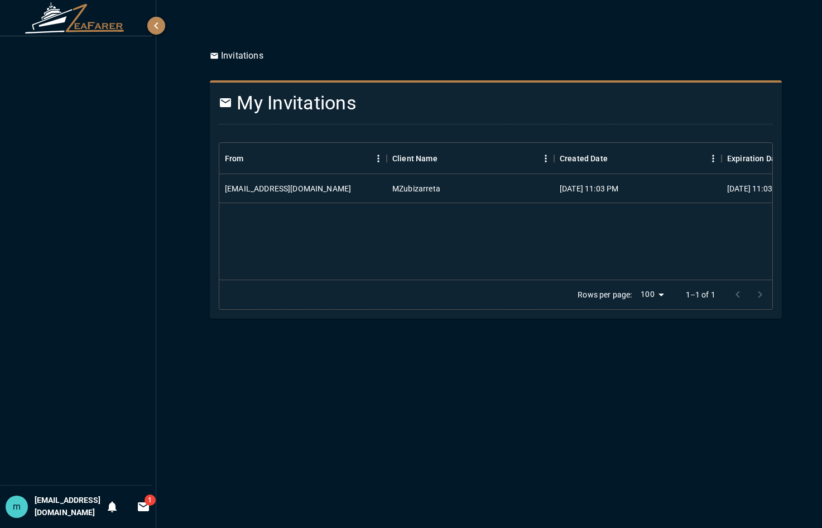
click at [241, 55] on p "Invitations" at bounding box center [237, 55] width 54 height 13
click at [23, 496] on div "m" at bounding box center [20, 506] width 22 height 22
click at [52, 500] on h6 "[EMAIL_ADDRESS][DOMAIN_NAME]" at bounding box center [71, 506] width 66 height 25
click at [53, 500] on h6 "[EMAIL_ADDRESS][DOMAIN_NAME]" at bounding box center [71, 506] width 66 height 25
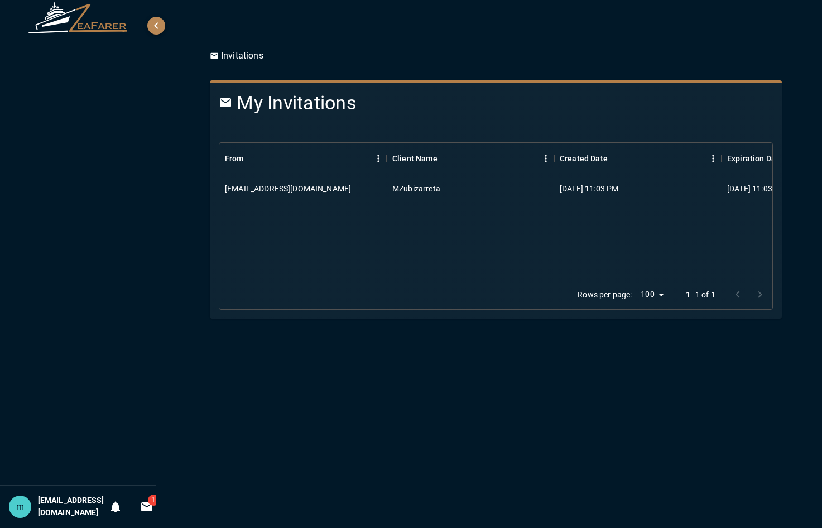
click at [88, 41] on div at bounding box center [78, 260] width 156 height 449
click at [155, 25] on icon "button" at bounding box center [156, 25] width 13 height 13
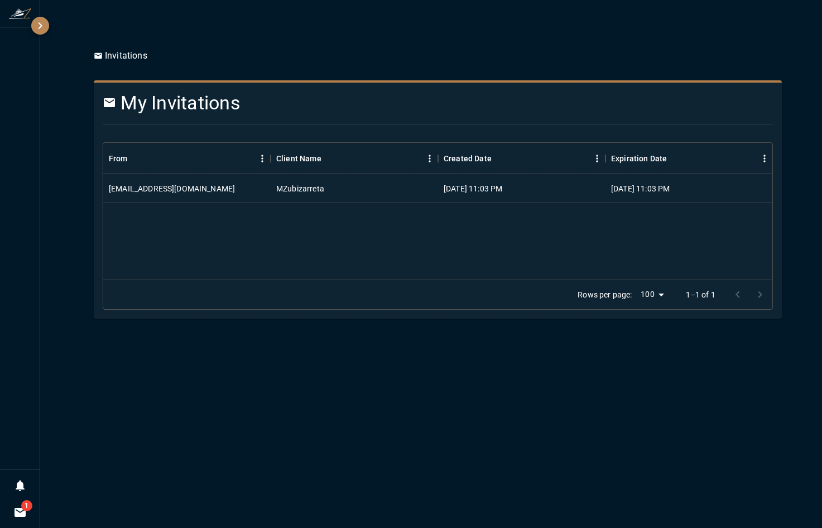
click at [114, 58] on p "Invitations" at bounding box center [121, 55] width 54 height 13
click at [307, 196] on div "MZubizarreta" at bounding box center [354, 188] width 167 height 29
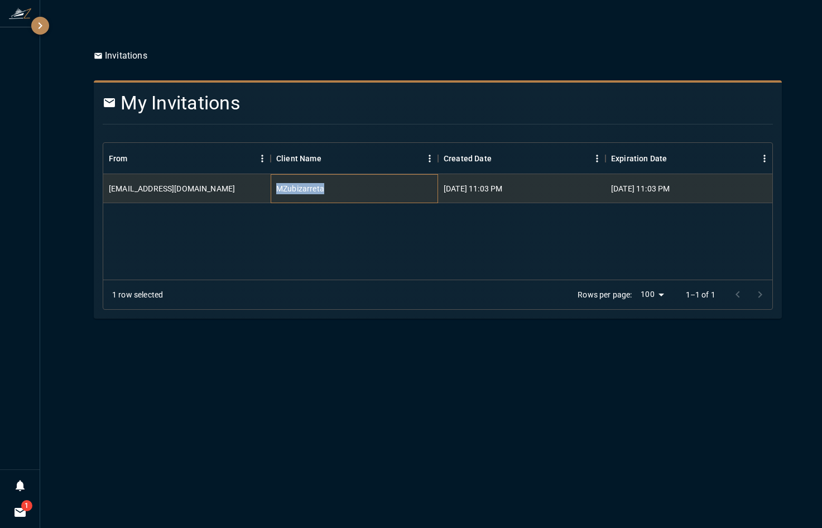
click at [307, 196] on div "MZubizarreta" at bounding box center [354, 188] width 167 height 29
drag, startPoint x: 307, startPoint y: 196, endPoint x: 246, endPoint y: 185, distance: 62.4
click at [246, 185] on div "migzubi@yahoo.com" at bounding box center [186, 188] width 167 height 29
click at [21, 507] on span "1" at bounding box center [26, 505] width 11 height 11
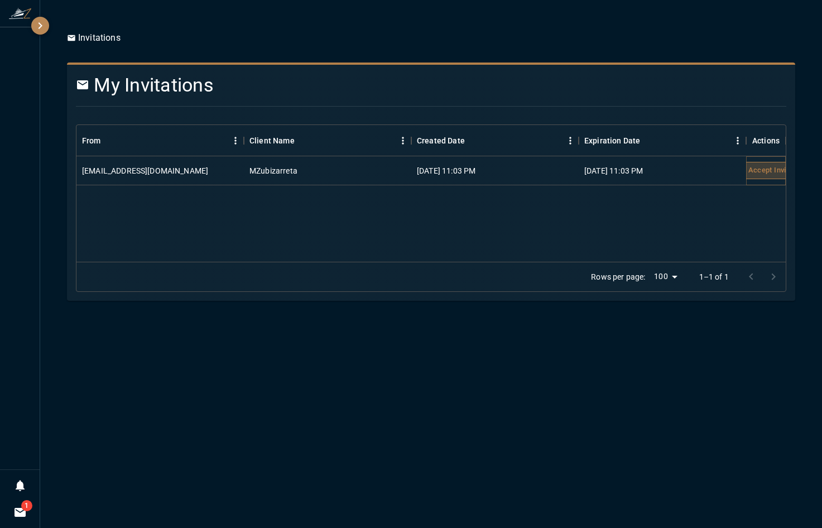
click at [770, 171] on button "Accept Invite" at bounding box center [763, 170] width 69 height 17
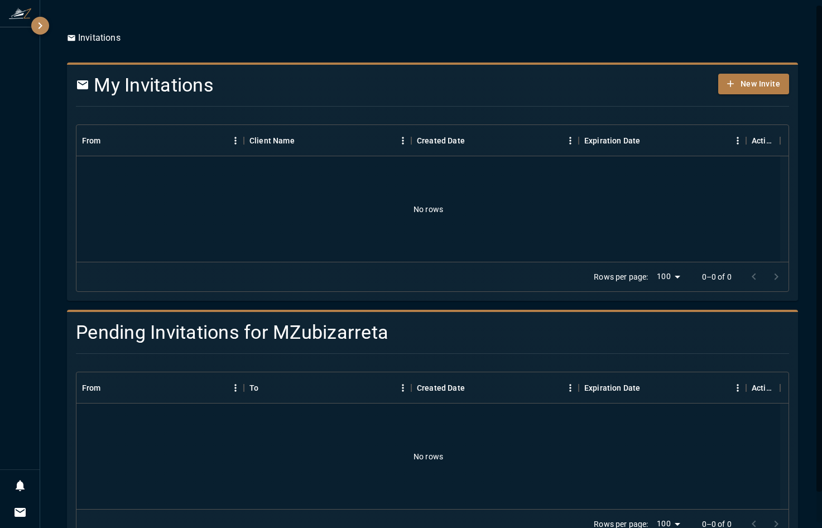
click at [813, 220] on div "Invitations My Invitations New Invite From Client Name Created Date Expiration …" at bounding box center [432, 280] width 784 height 561
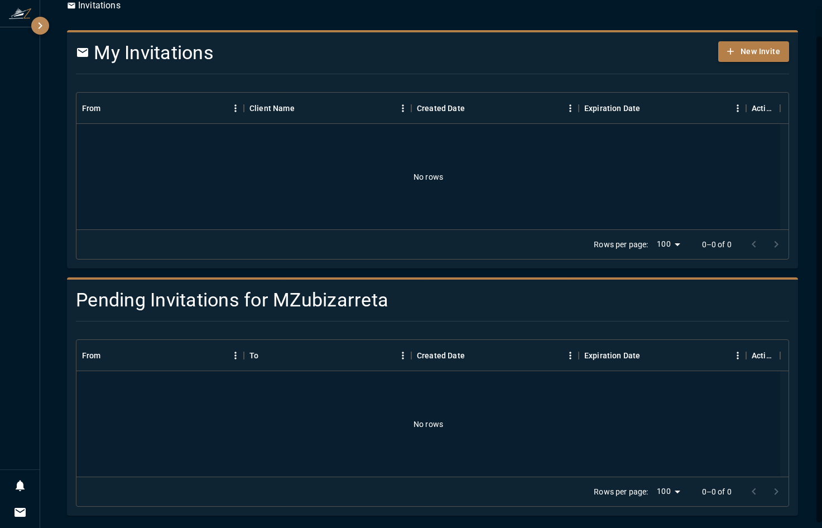
scroll to position [33, 0]
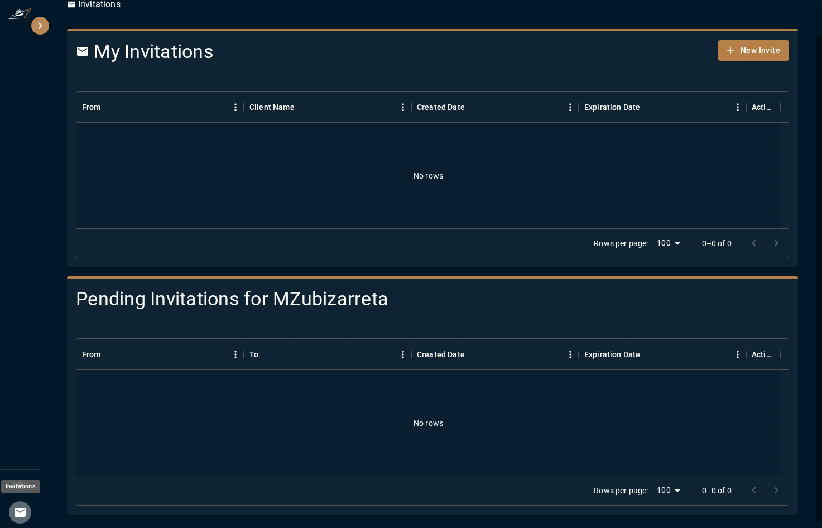
click at [14, 514] on icon "Invitations" at bounding box center [19, 512] width 13 height 13
click at [20, 514] on icon "Invitations" at bounding box center [20, 512] width 11 height 9
click at [40, 27] on icon "button" at bounding box center [39, 25] width 13 height 13
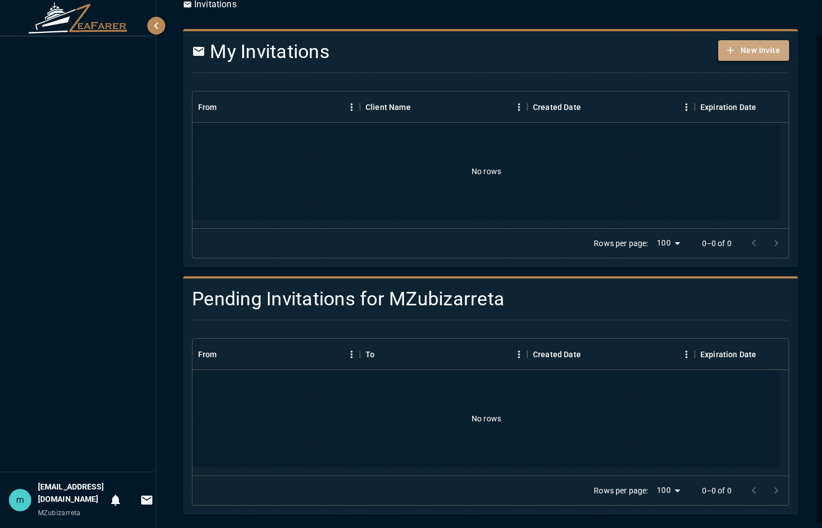
click at [734, 49] on button "New Invite" at bounding box center [753, 50] width 71 height 21
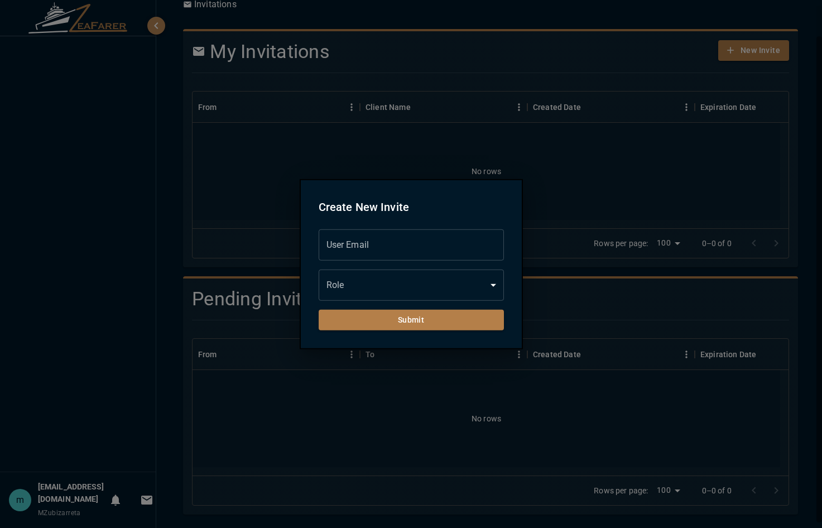
click at [649, 151] on div at bounding box center [411, 264] width 822 height 528
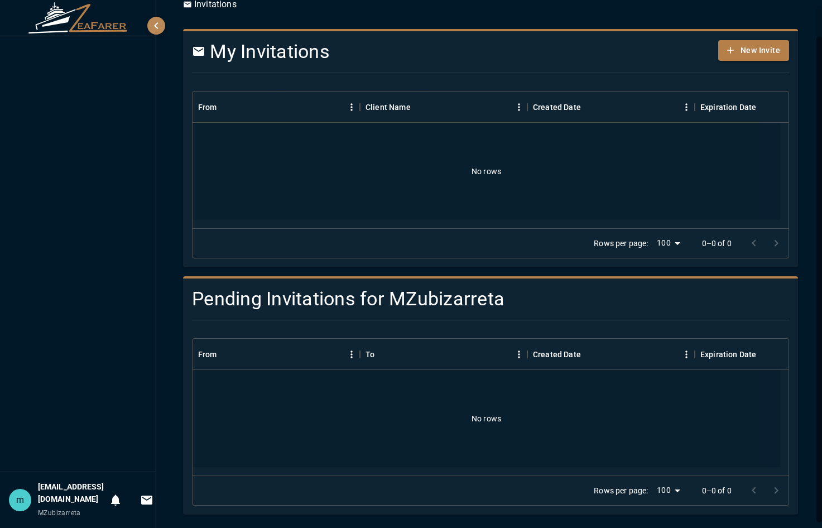
click at [93, 12] on img at bounding box center [78, 17] width 100 height 31
